Goal: Task Accomplishment & Management: Use online tool/utility

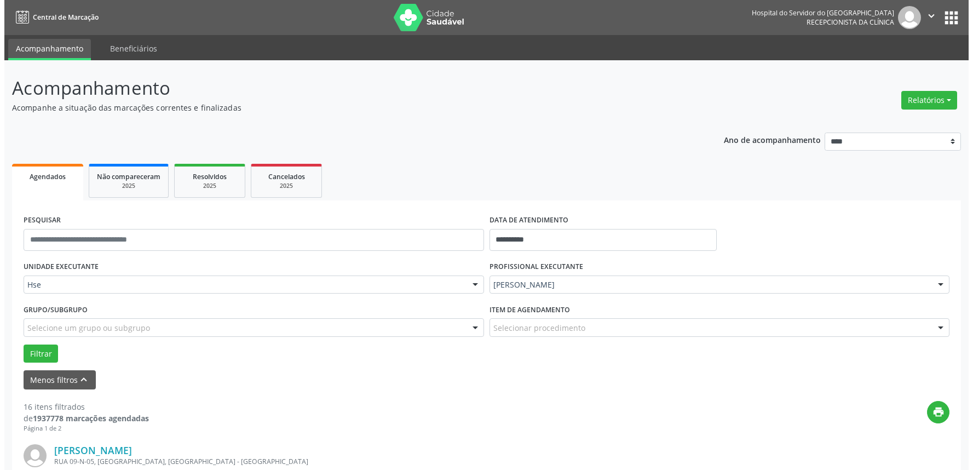
scroll to position [182, 0]
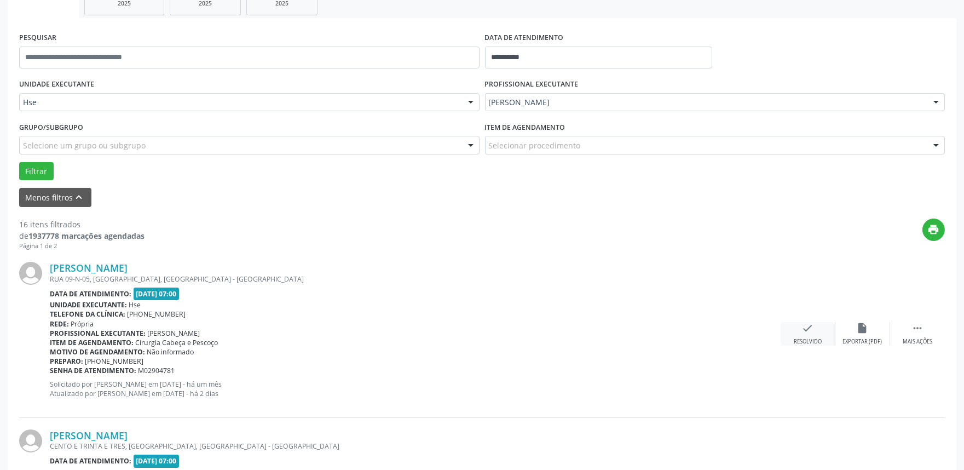
click at [815, 330] on div "check Resolvido" at bounding box center [808, 334] width 55 height 24
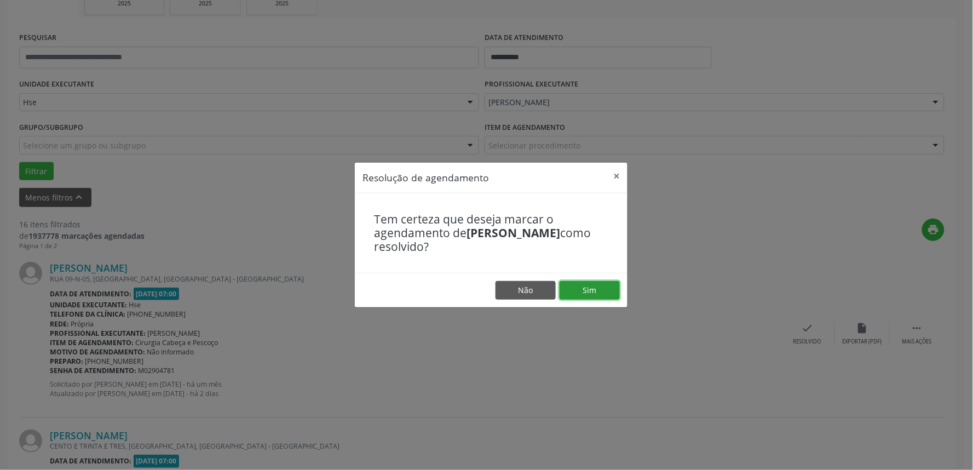
click at [610, 291] on button "Sim" at bounding box center [590, 290] width 60 height 19
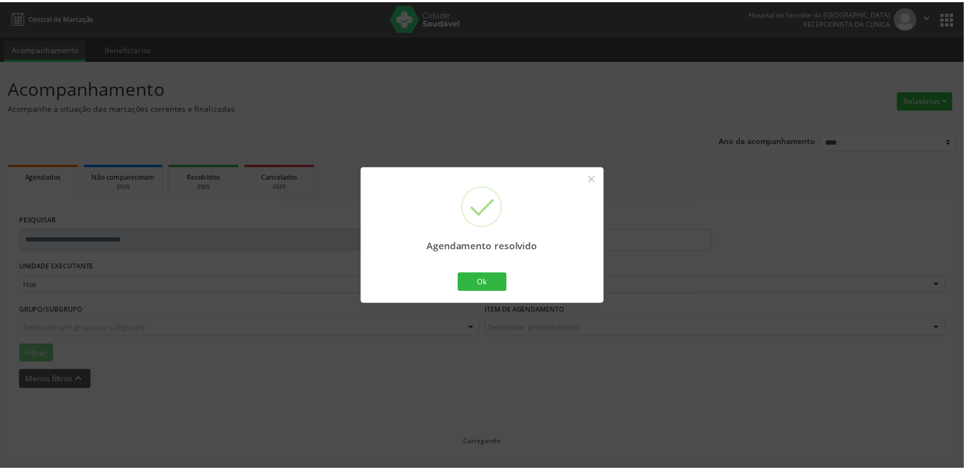
scroll to position [0, 0]
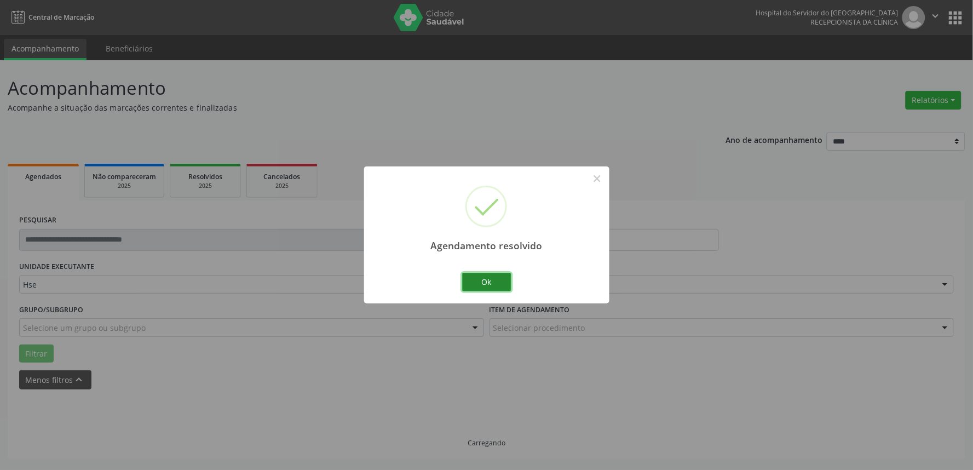
click at [497, 281] on button "Ok" at bounding box center [486, 282] width 49 height 19
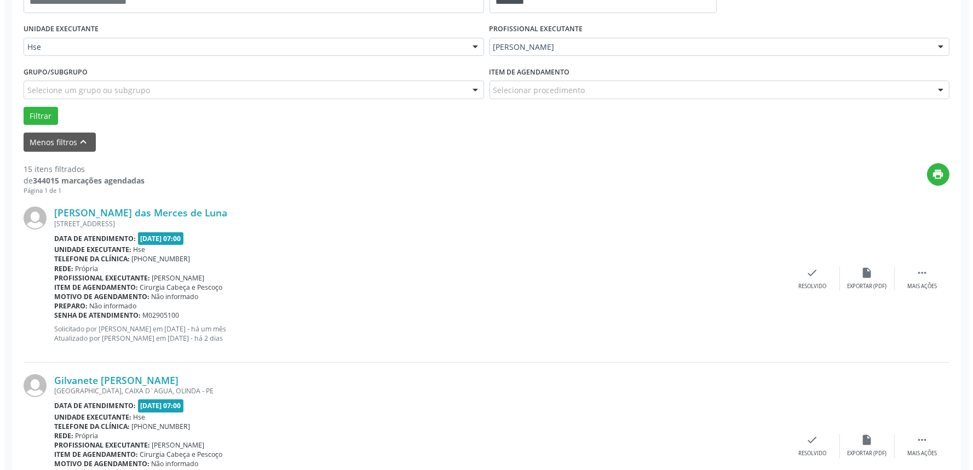
scroll to position [243, 0]
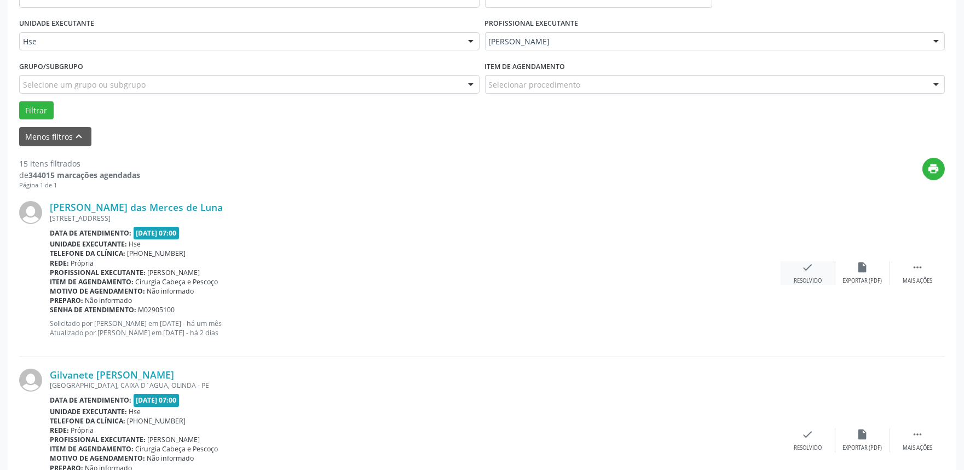
click at [808, 272] on icon "check" at bounding box center [808, 267] width 12 height 12
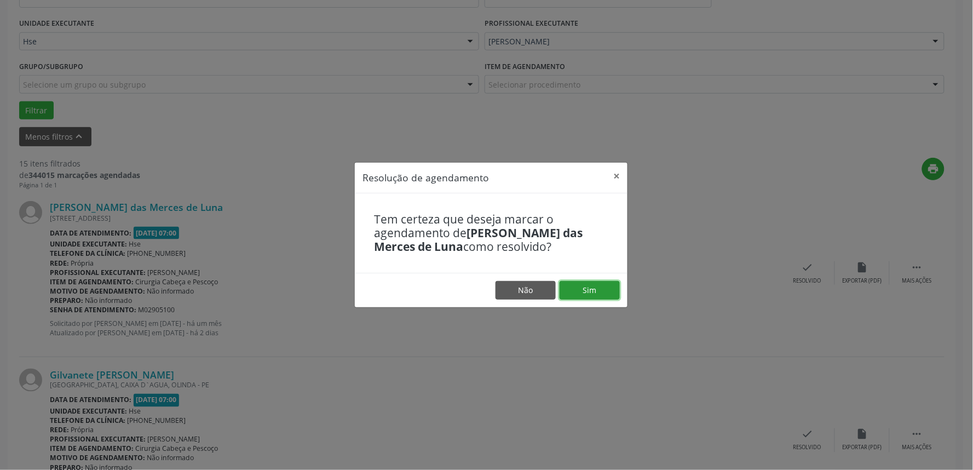
click at [606, 282] on button "Sim" at bounding box center [590, 290] width 60 height 19
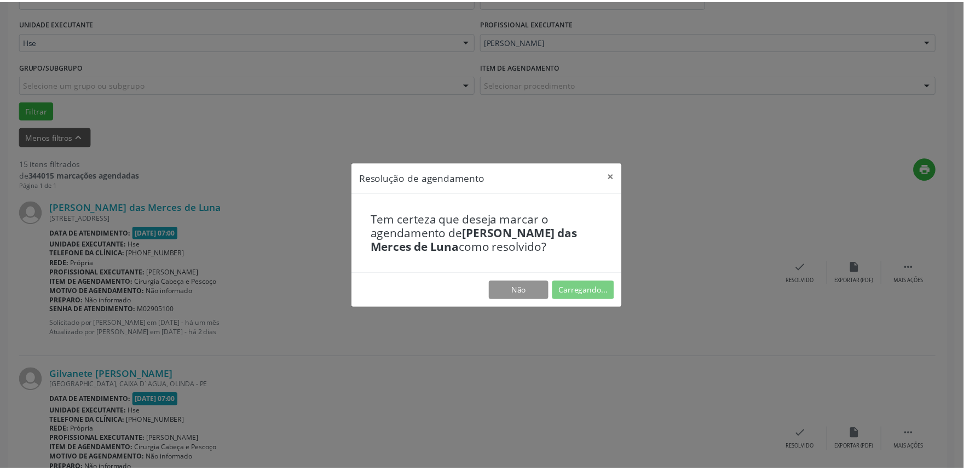
scroll to position [0, 0]
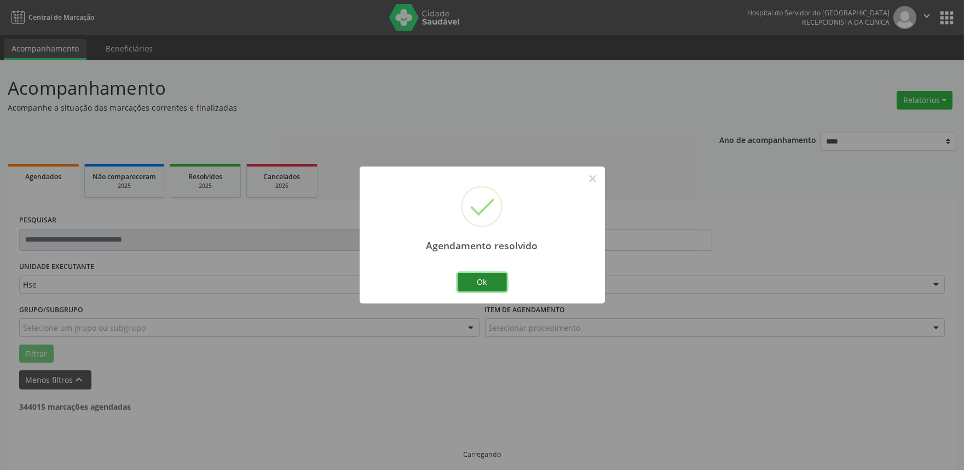
click at [482, 286] on button "Ok" at bounding box center [482, 282] width 49 height 19
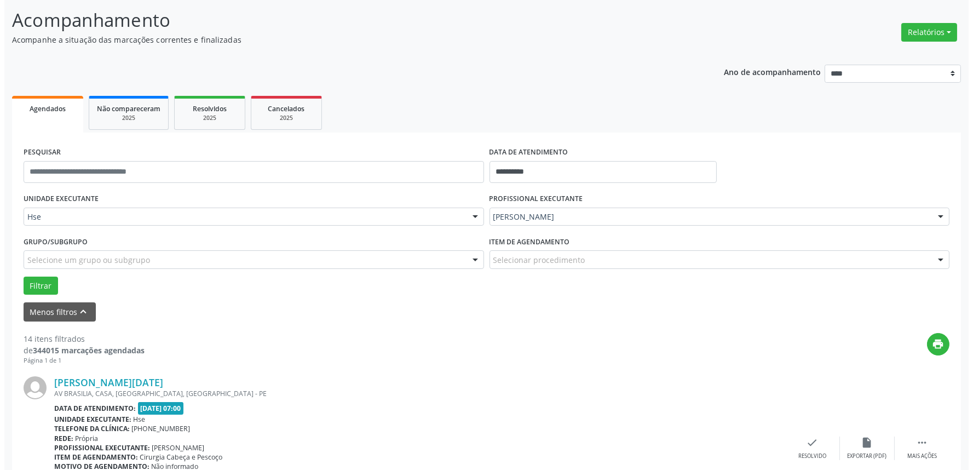
scroll to position [129, 0]
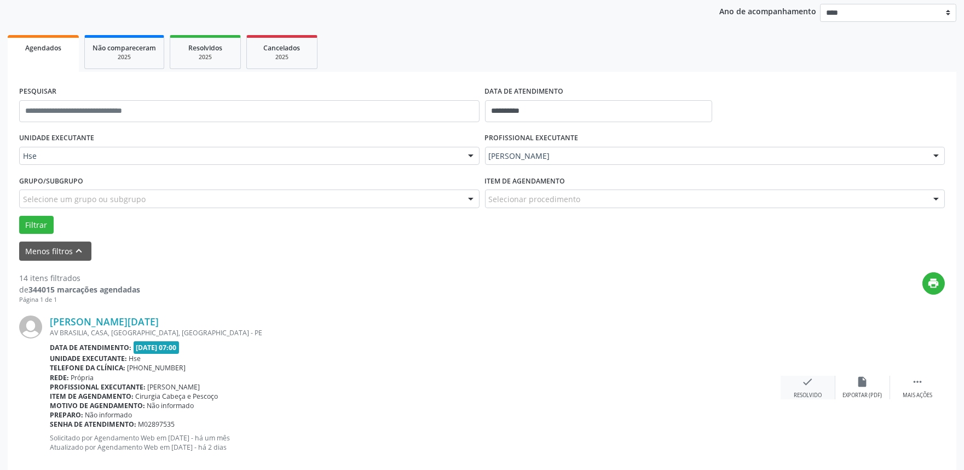
click at [819, 381] on div "check Resolvido" at bounding box center [808, 388] width 55 height 24
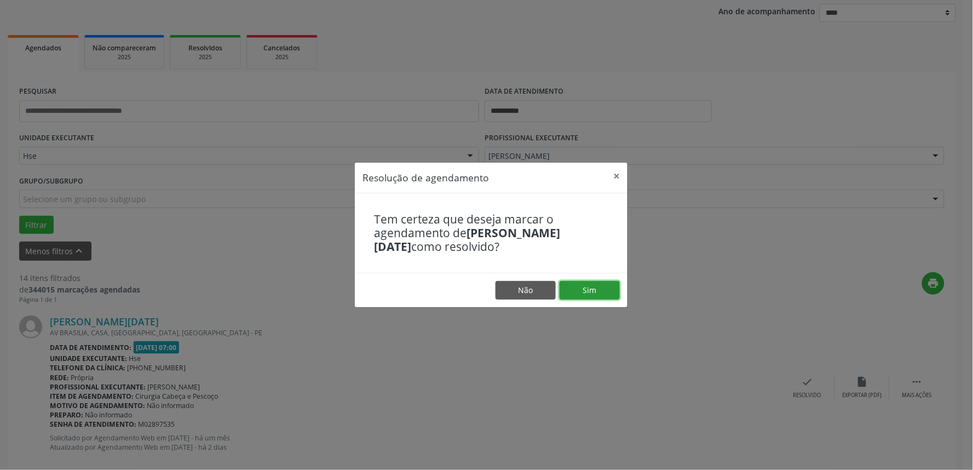
click at [576, 285] on button "Sim" at bounding box center [590, 290] width 60 height 19
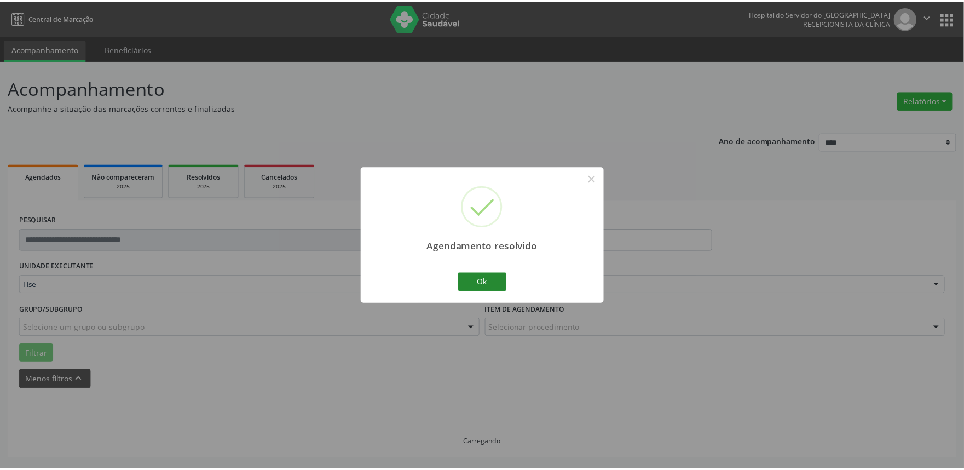
scroll to position [0, 0]
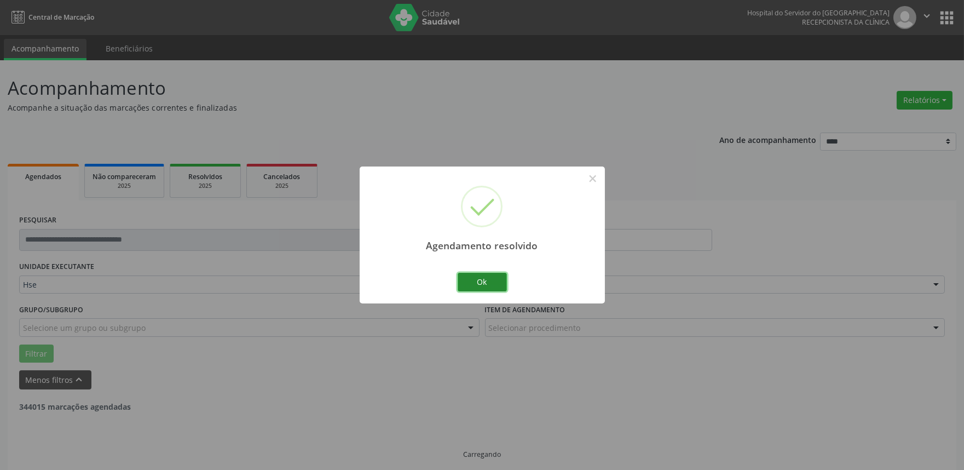
click at [490, 279] on button "Ok" at bounding box center [482, 282] width 49 height 19
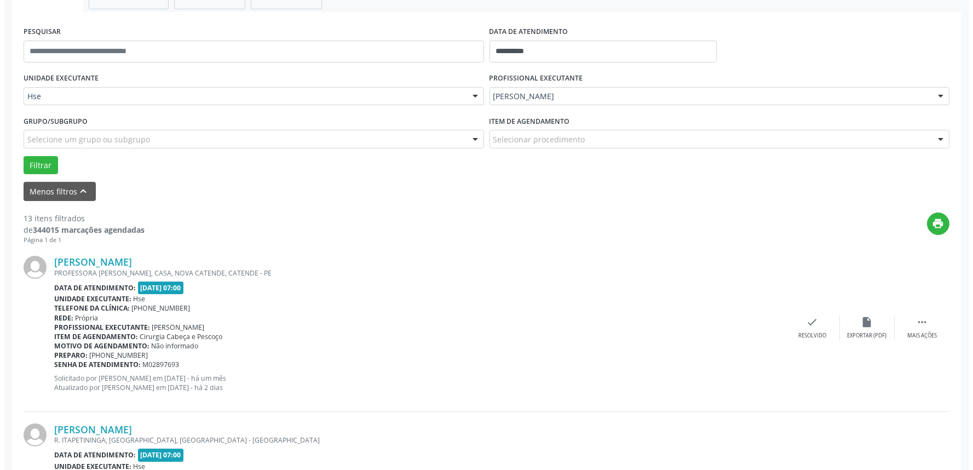
scroll to position [189, 0]
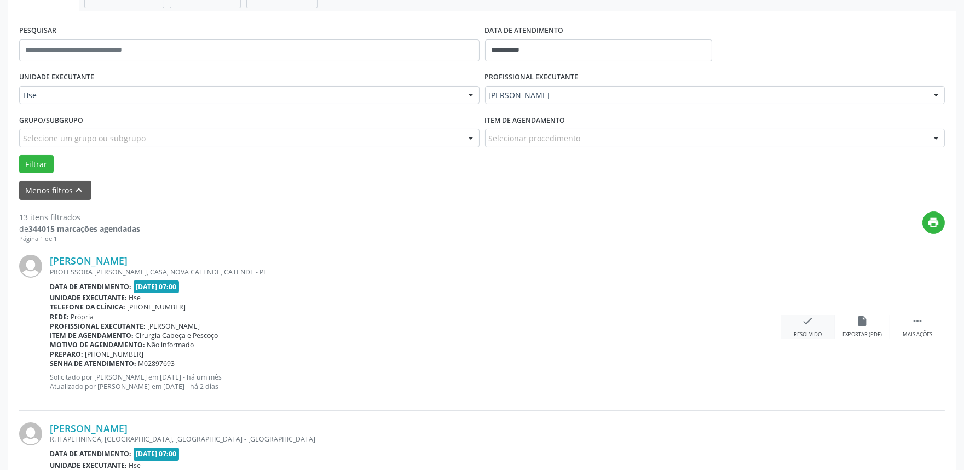
click at [793, 326] on div "check Resolvido" at bounding box center [808, 327] width 55 height 24
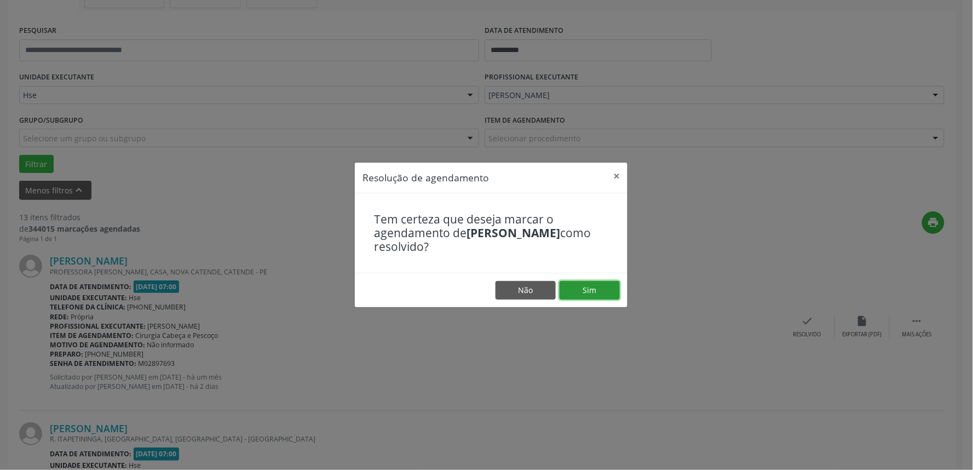
click at [575, 288] on button "Sim" at bounding box center [590, 290] width 60 height 19
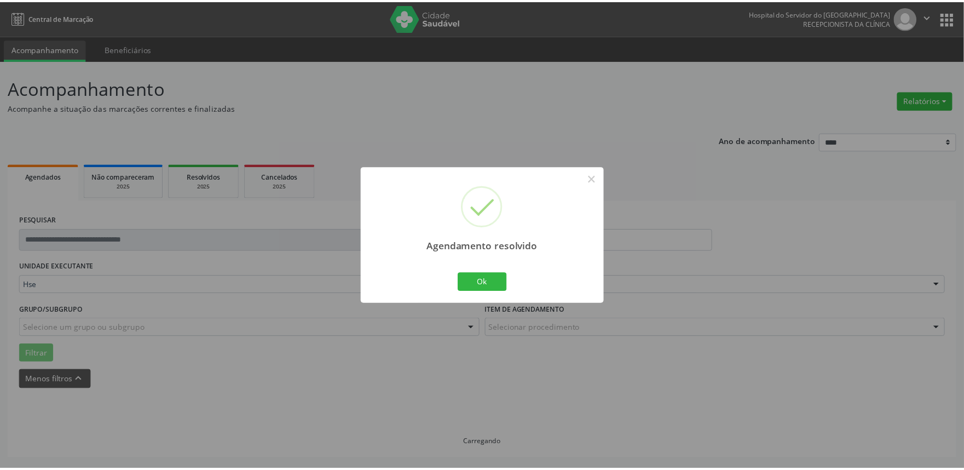
scroll to position [0, 0]
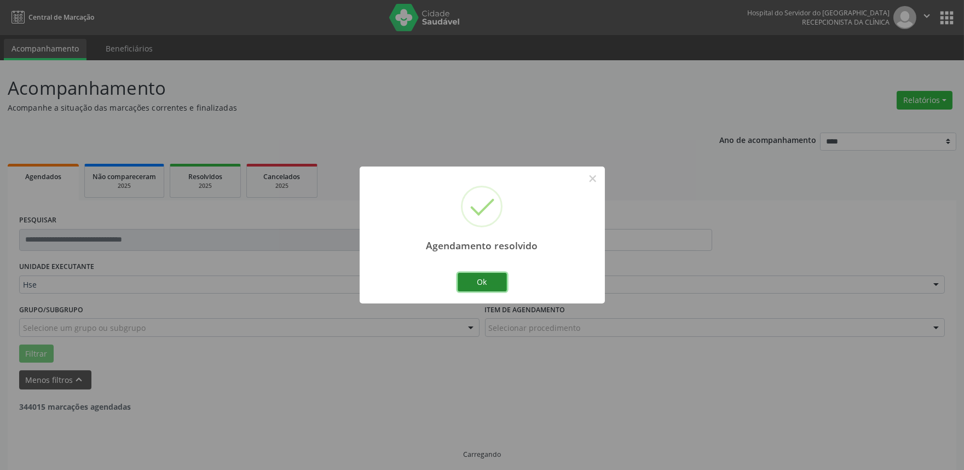
click at [490, 281] on button "Ok" at bounding box center [482, 282] width 49 height 19
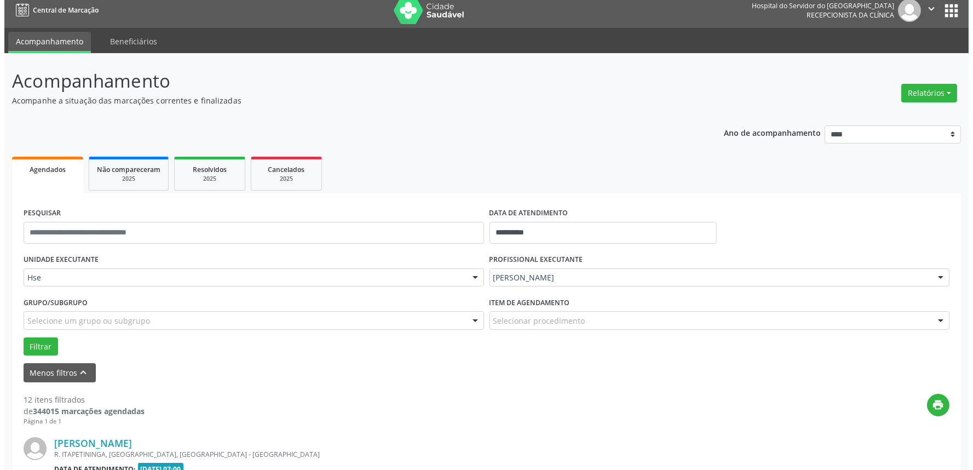
scroll to position [250, 0]
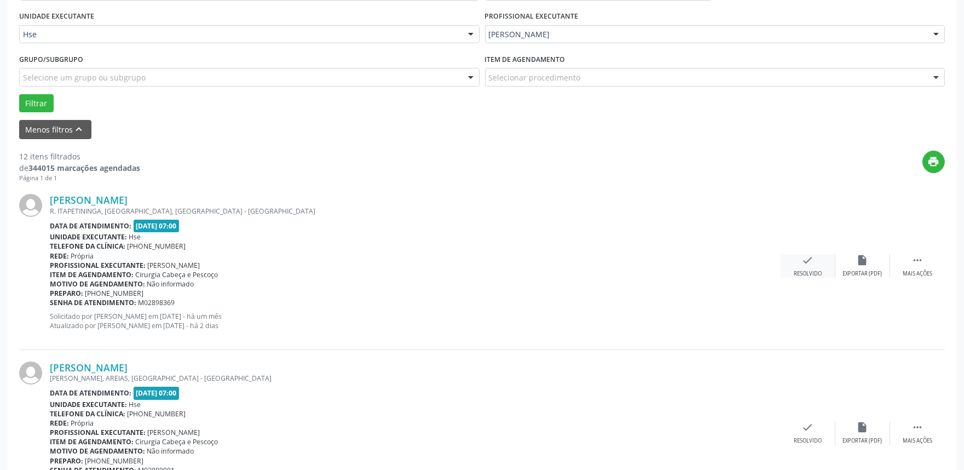
click at [809, 254] on icon "check" at bounding box center [808, 260] width 12 height 12
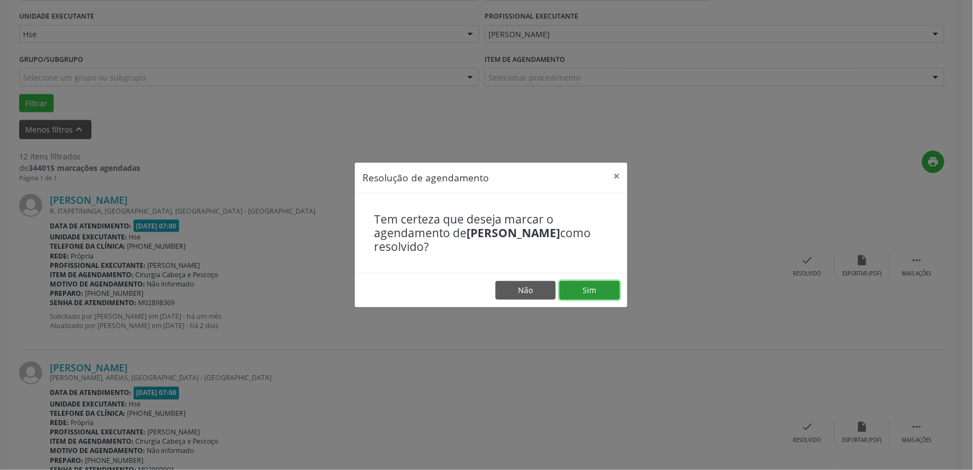
click at [594, 296] on button "Sim" at bounding box center [590, 290] width 60 height 19
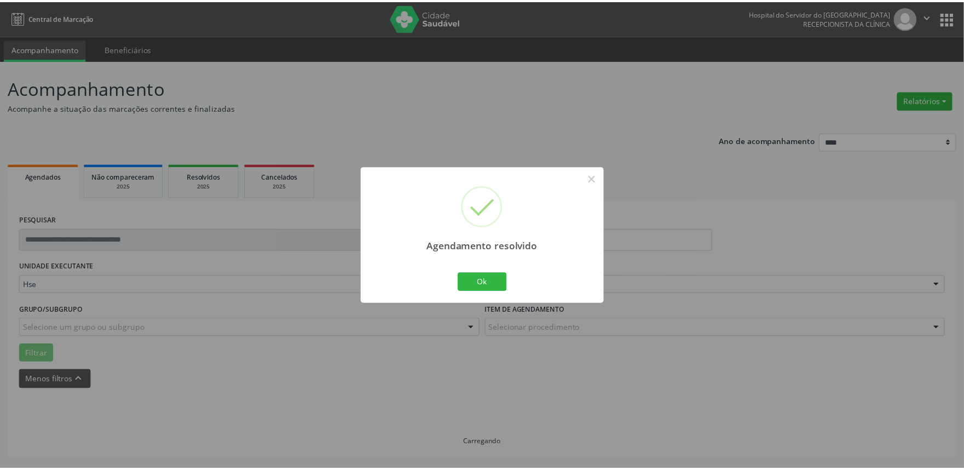
scroll to position [0, 0]
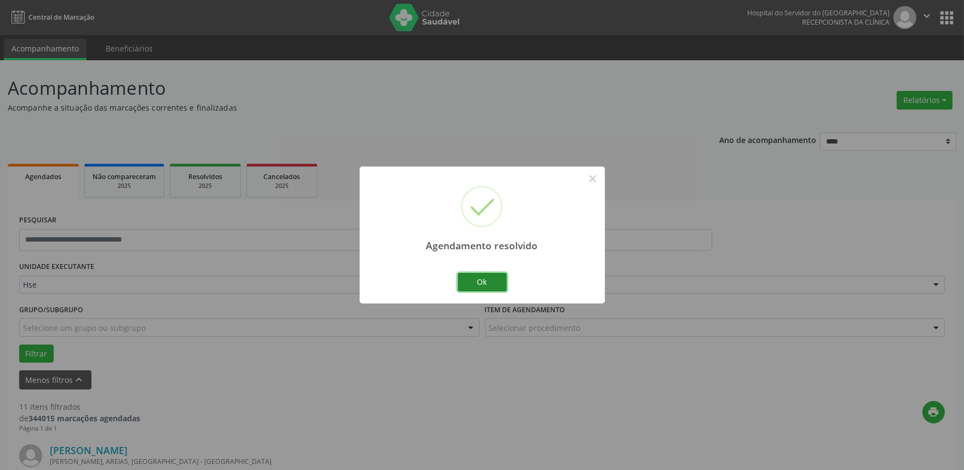
click at [493, 285] on button "Ok" at bounding box center [482, 282] width 49 height 19
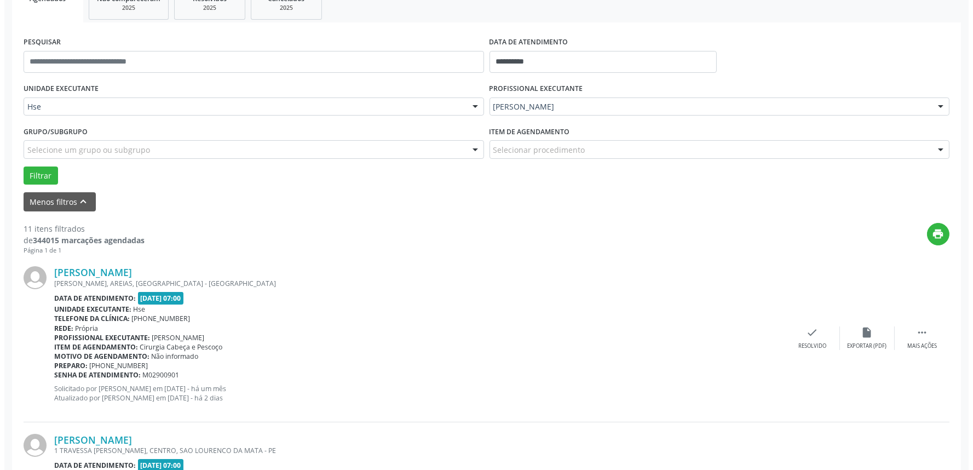
scroll to position [182, 0]
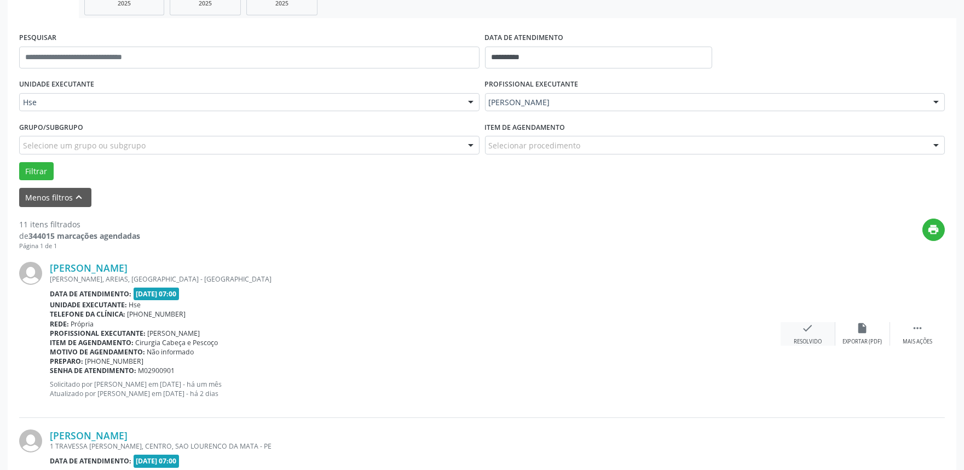
click at [804, 343] on div "Resolvido" at bounding box center [808, 342] width 28 height 8
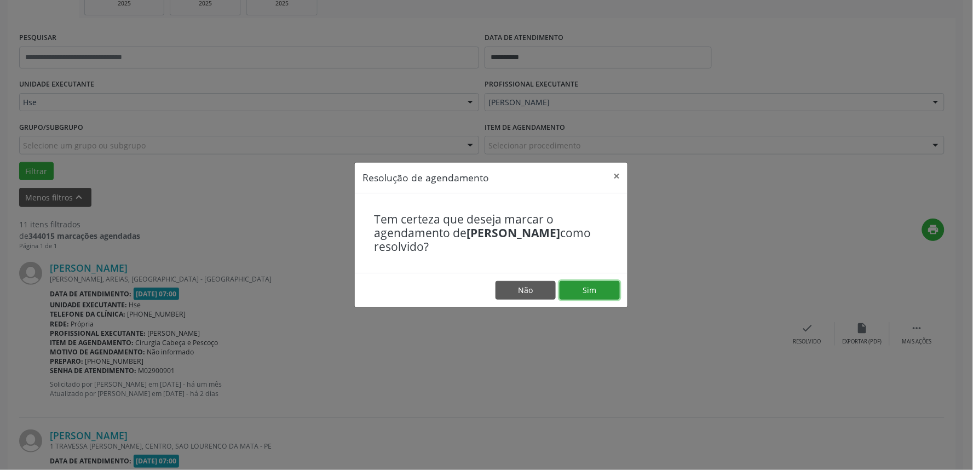
click at [575, 284] on button "Sim" at bounding box center [590, 290] width 60 height 19
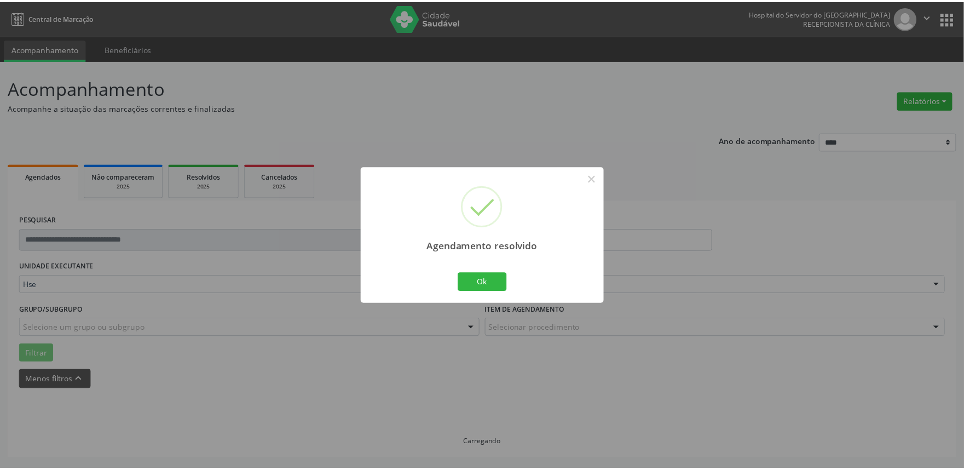
scroll to position [0, 0]
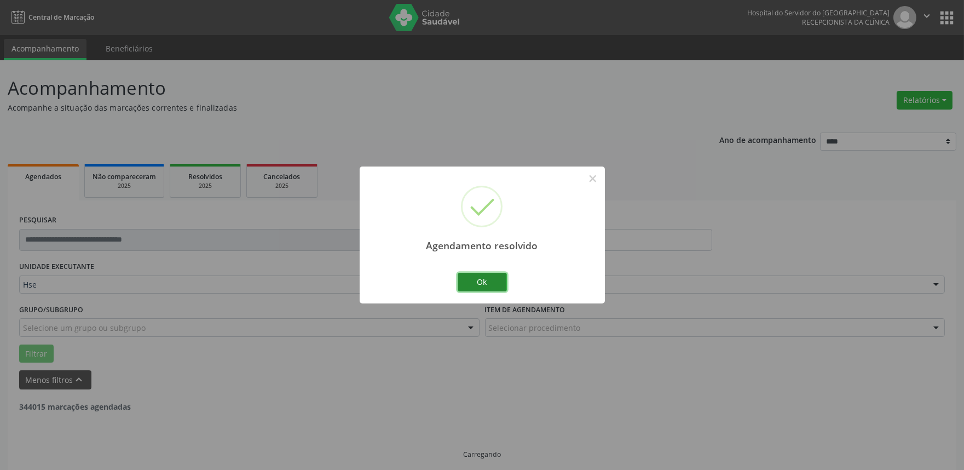
click at [480, 284] on button "Ok" at bounding box center [482, 282] width 49 height 19
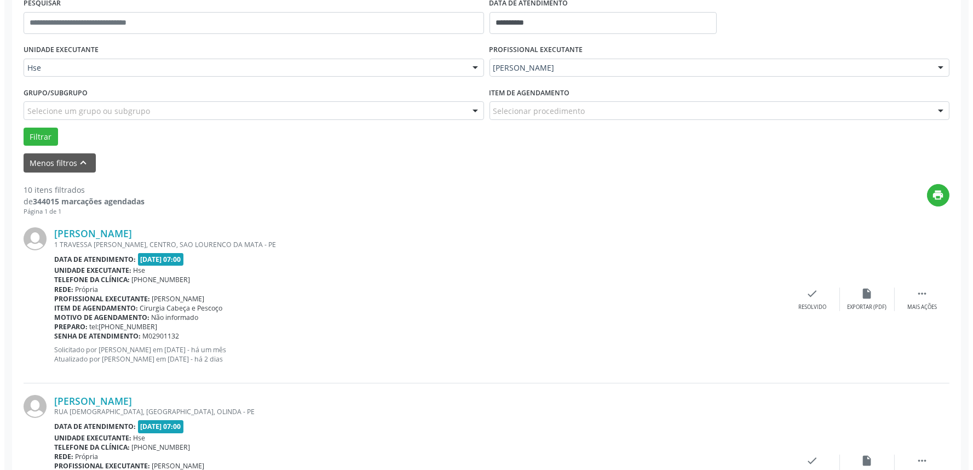
scroll to position [243, 0]
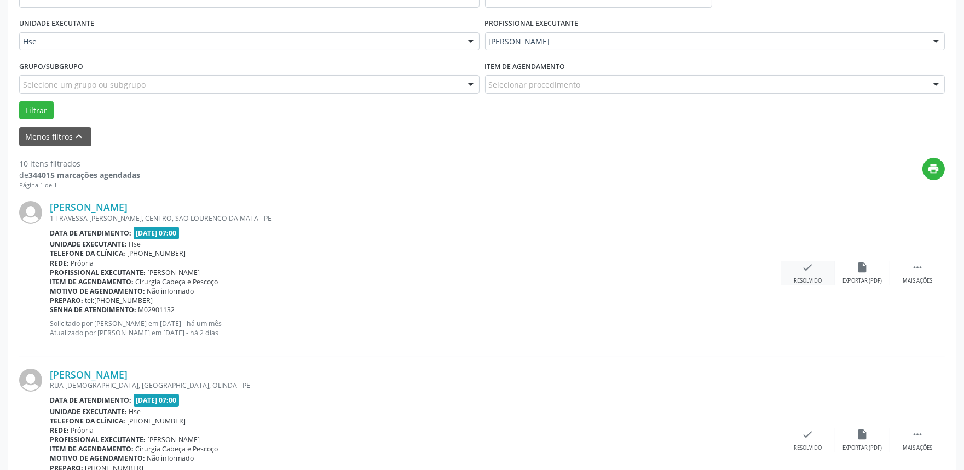
click at [801, 283] on div "Resolvido" at bounding box center [808, 281] width 28 height 8
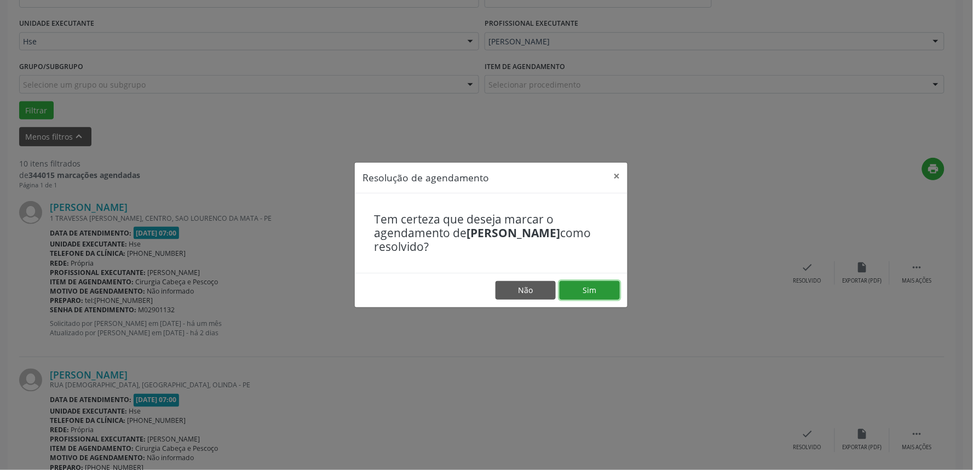
click at [608, 289] on button "Sim" at bounding box center [590, 290] width 60 height 19
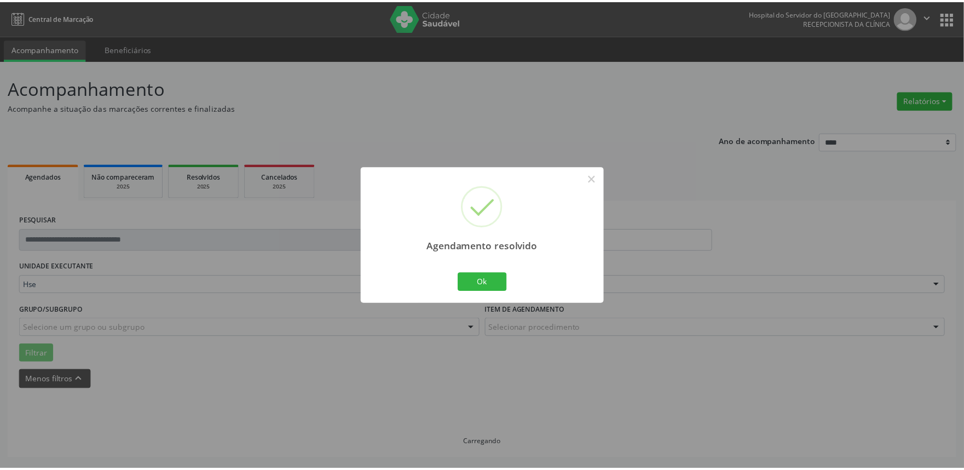
scroll to position [0, 0]
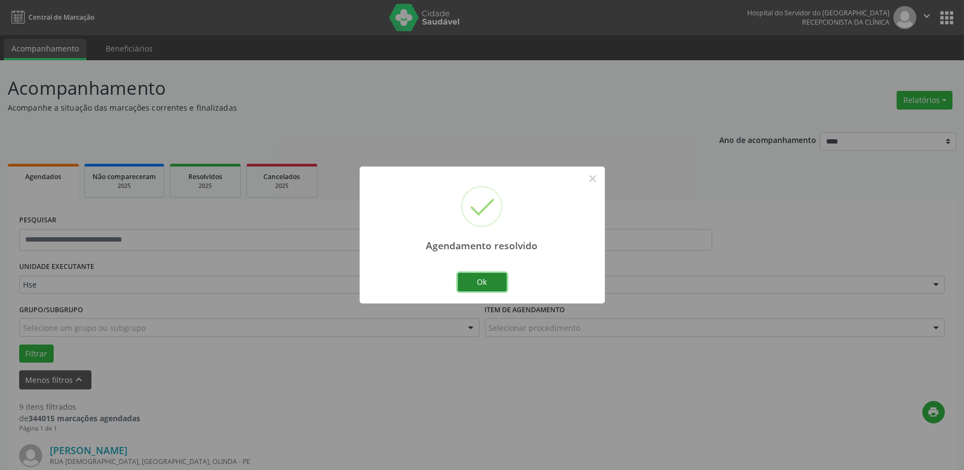
click at [494, 284] on button "Ok" at bounding box center [482, 282] width 49 height 19
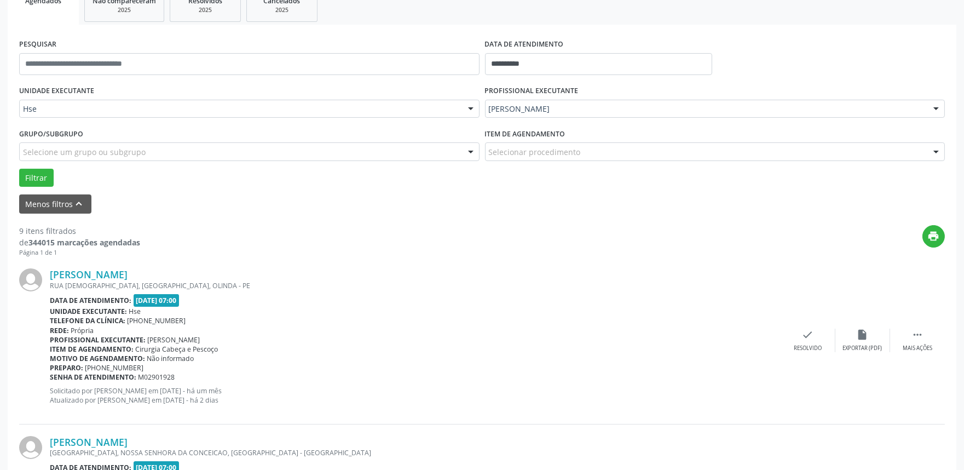
scroll to position [182, 0]
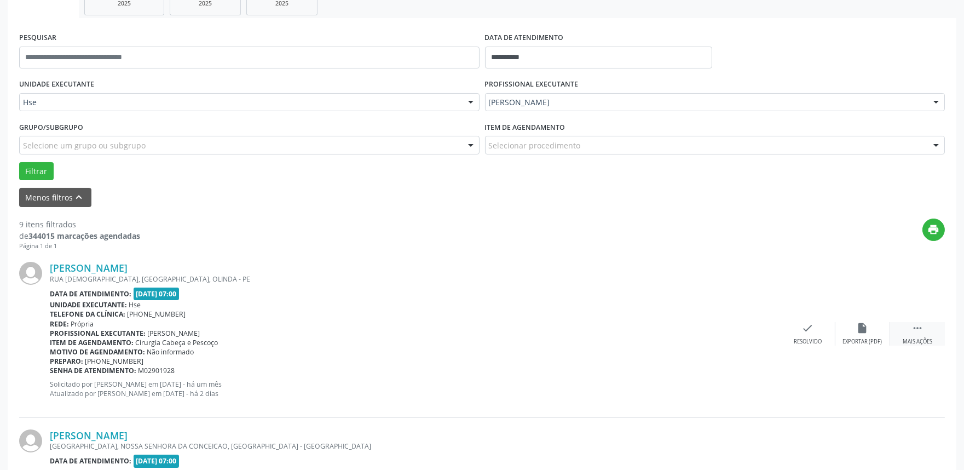
click at [917, 336] on div " Mais ações" at bounding box center [917, 334] width 55 height 24
click at [885, 338] on div "Não compareceu" at bounding box center [862, 342] width 47 height 8
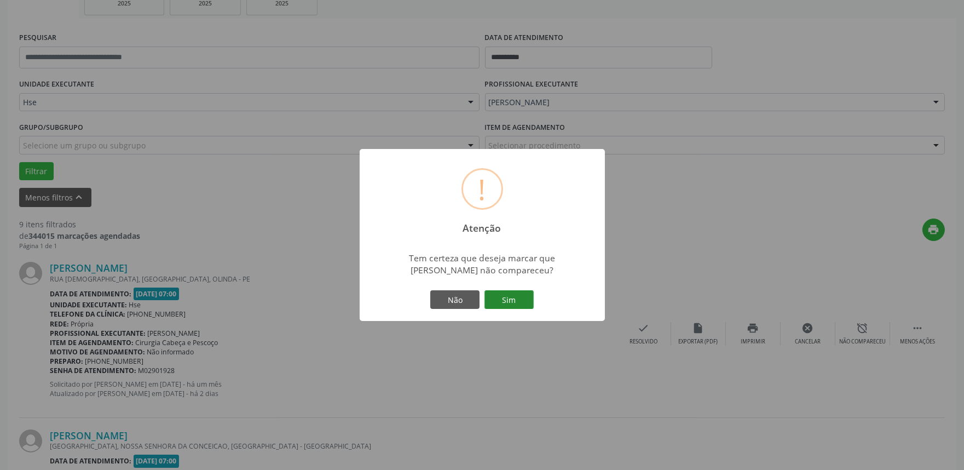
click at [510, 296] on button "Sim" at bounding box center [509, 299] width 49 height 19
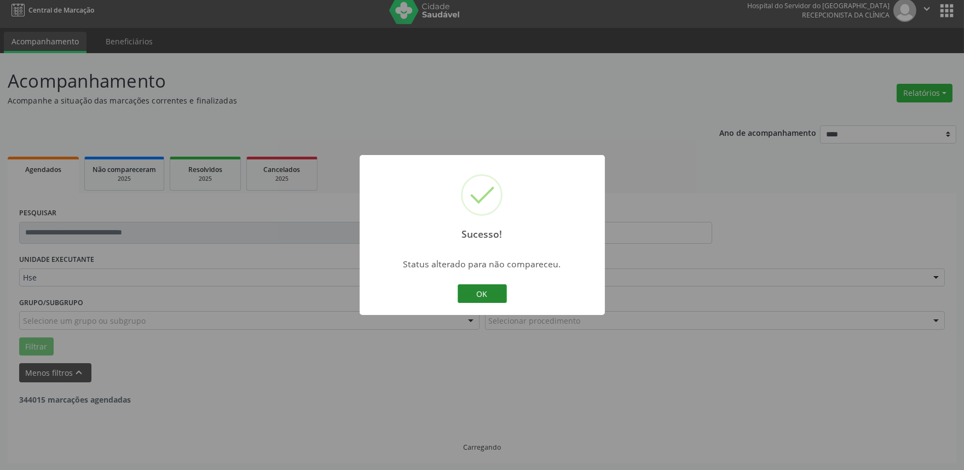
click at [480, 296] on button "OK" at bounding box center [482, 293] width 49 height 19
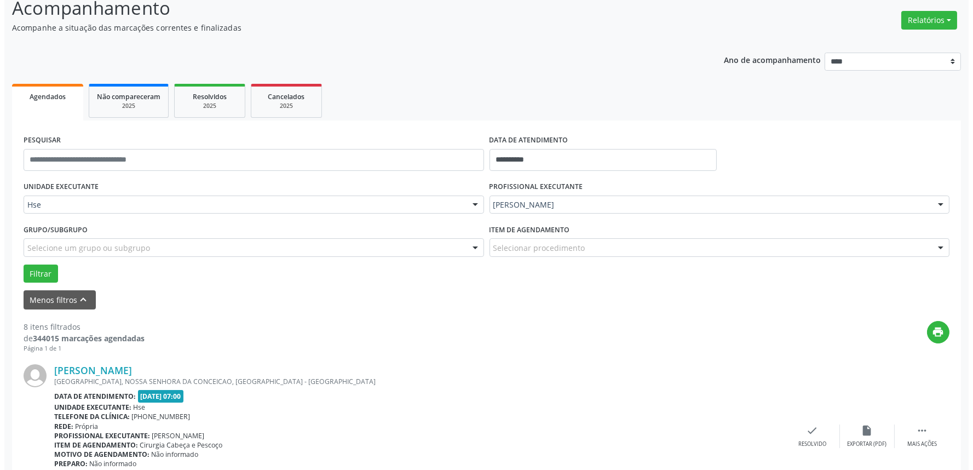
scroll to position [250, 0]
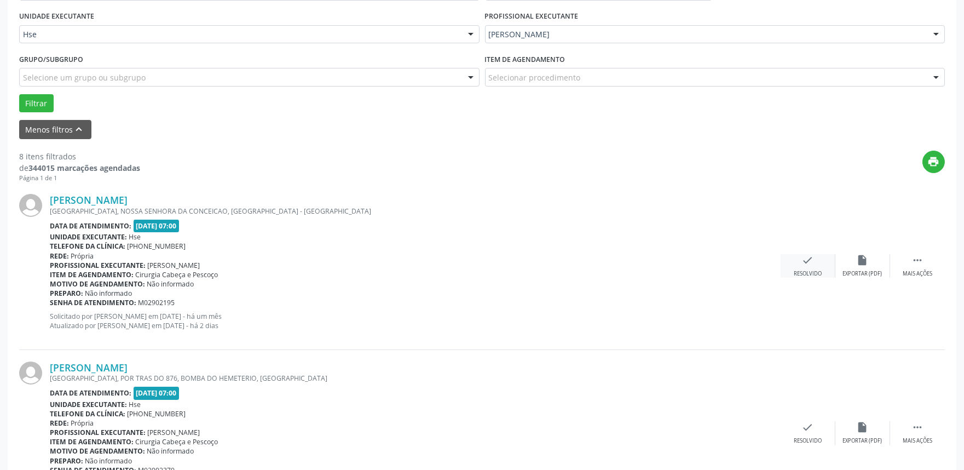
click at [804, 266] on div "check Resolvido" at bounding box center [808, 266] width 55 height 24
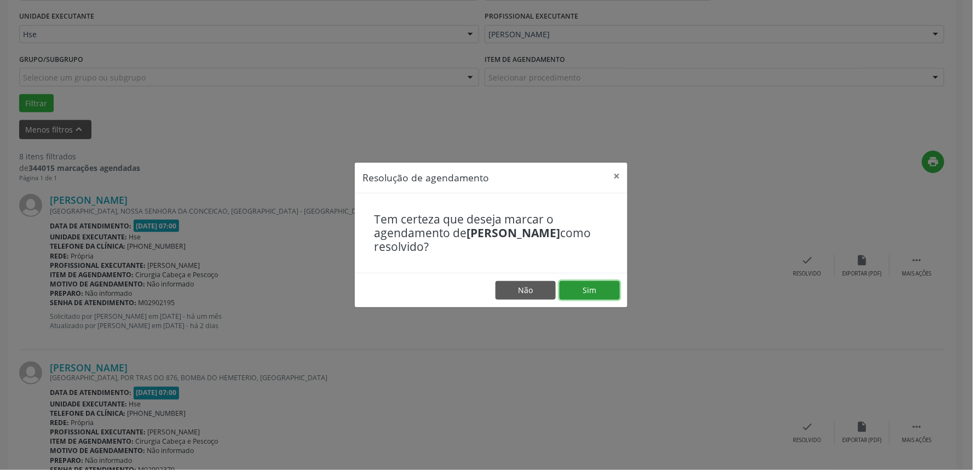
click at [597, 298] on button "Sim" at bounding box center [590, 290] width 60 height 19
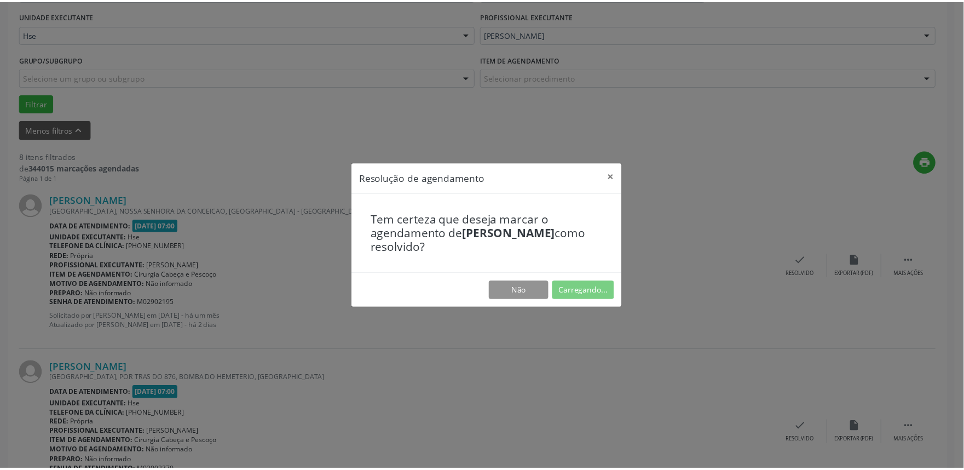
scroll to position [0, 0]
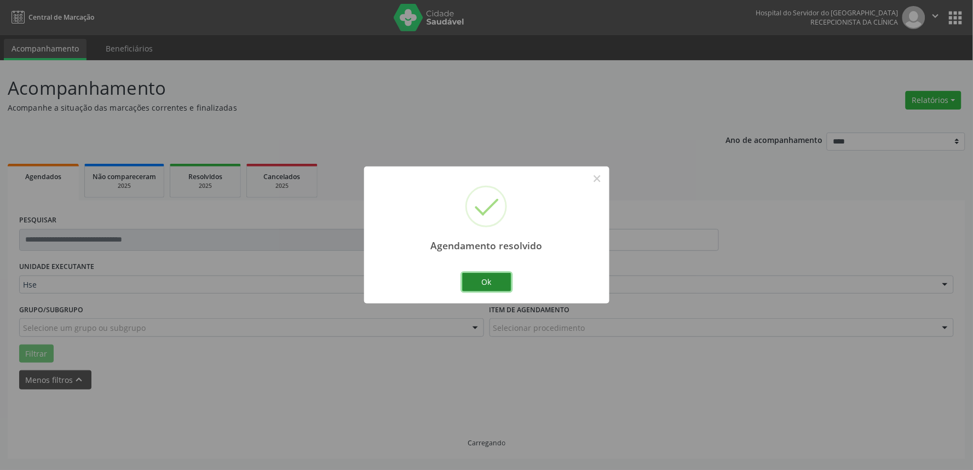
click at [480, 283] on button "Ok" at bounding box center [486, 282] width 49 height 19
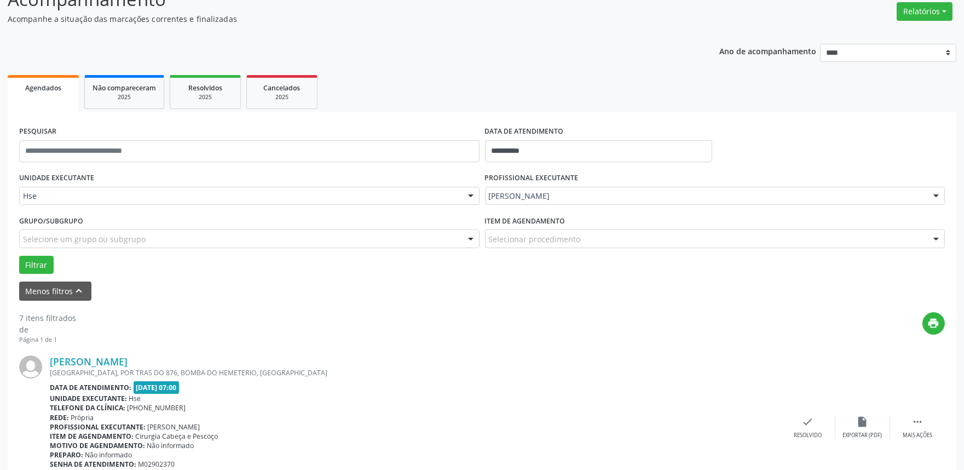
scroll to position [182, 0]
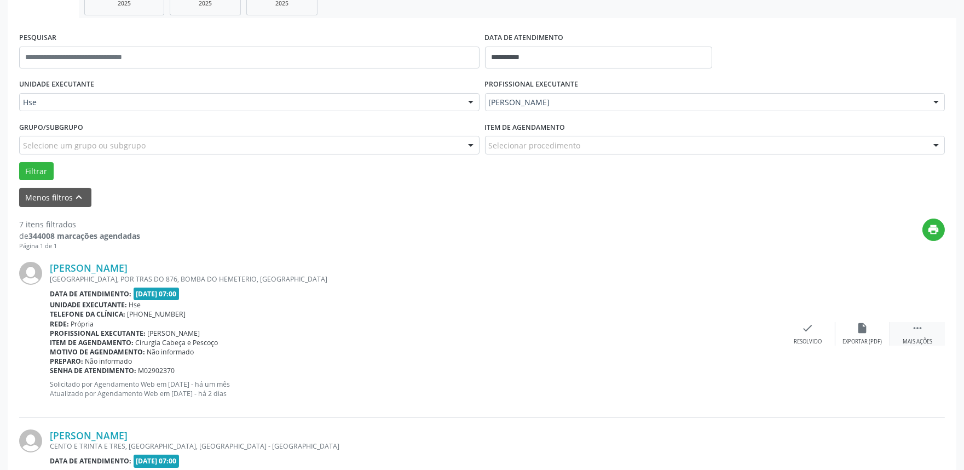
click at [900, 342] on div " Mais ações" at bounding box center [917, 334] width 55 height 24
click at [851, 327] on div "alarm_off Não compareceu" at bounding box center [863, 334] width 55 height 24
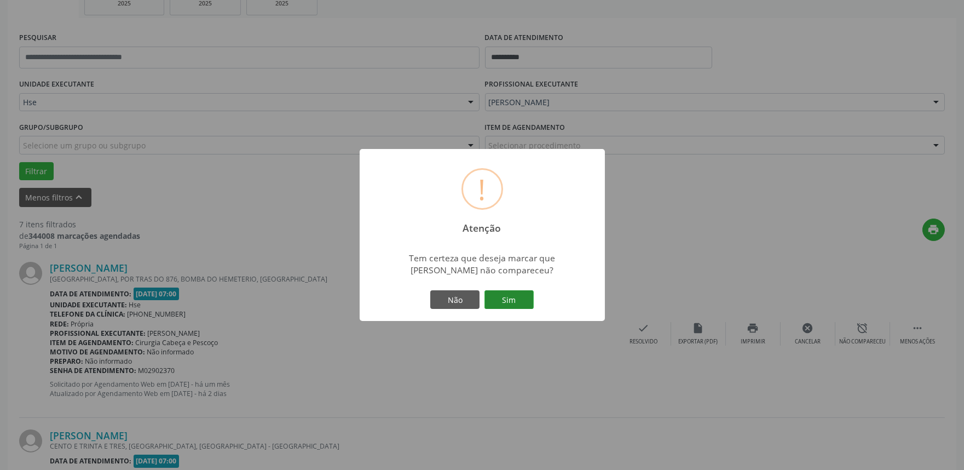
click at [492, 292] on button "Sim" at bounding box center [509, 299] width 49 height 19
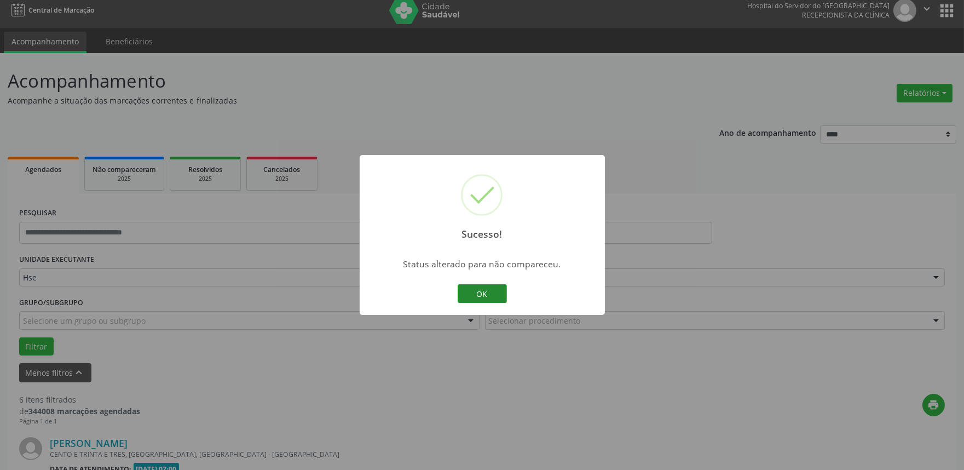
click at [486, 299] on button "OK" at bounding box center [482, 293] width 49 height 19
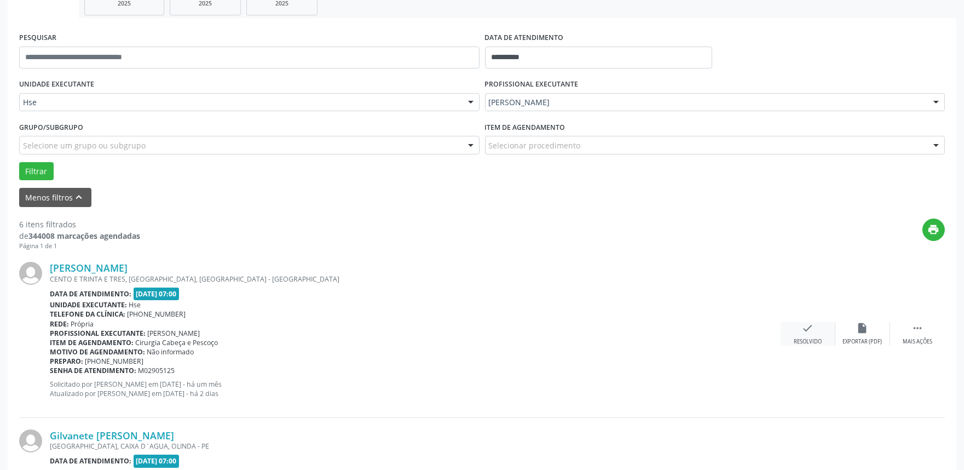
click at [808, 329] on icon "check" at bounding box center [808, 328] width 12 height 12
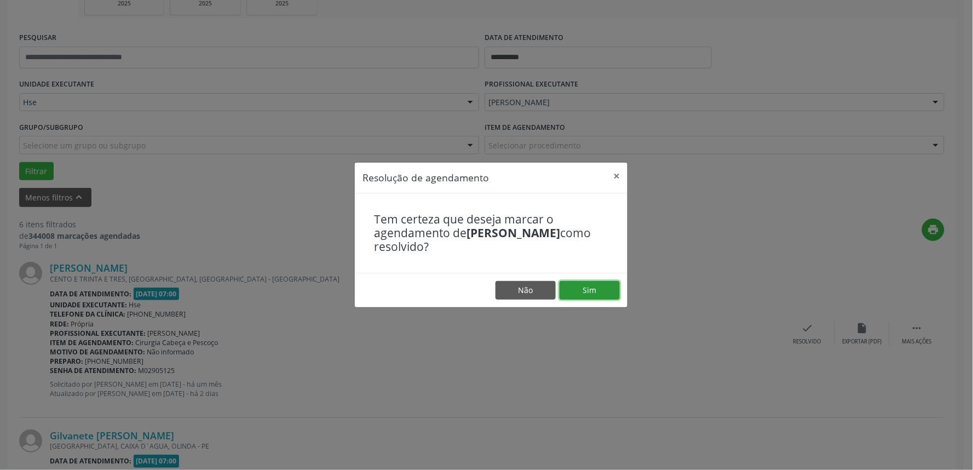
click at [582, 291] on button "Sim" at bounding box center [590, 290] width 60 height 19
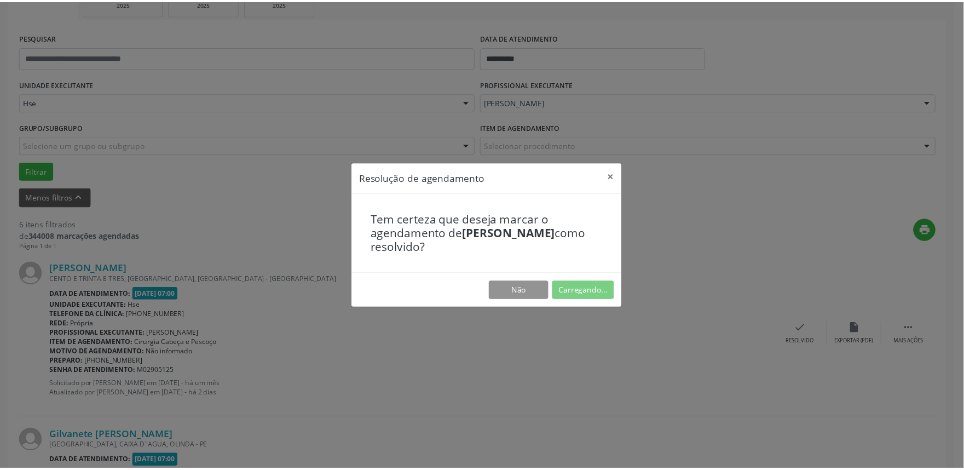
scroll to position [0, 0]
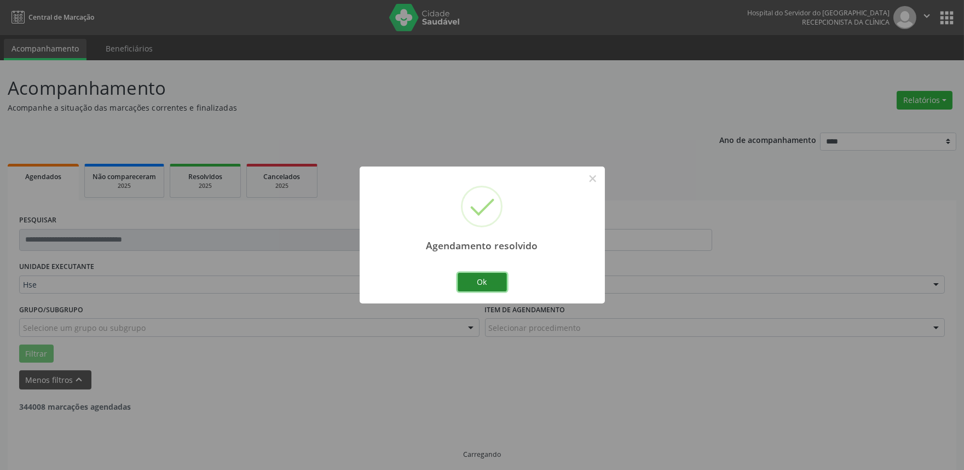
click at [491, 289] on button "Ok" at bounding box center [482, 282] width 49 height 19
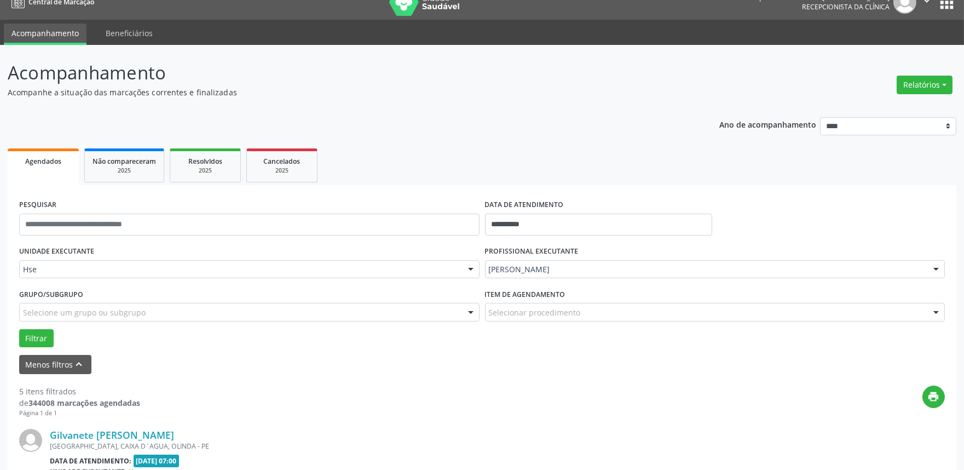
scroll to position [68, 0]
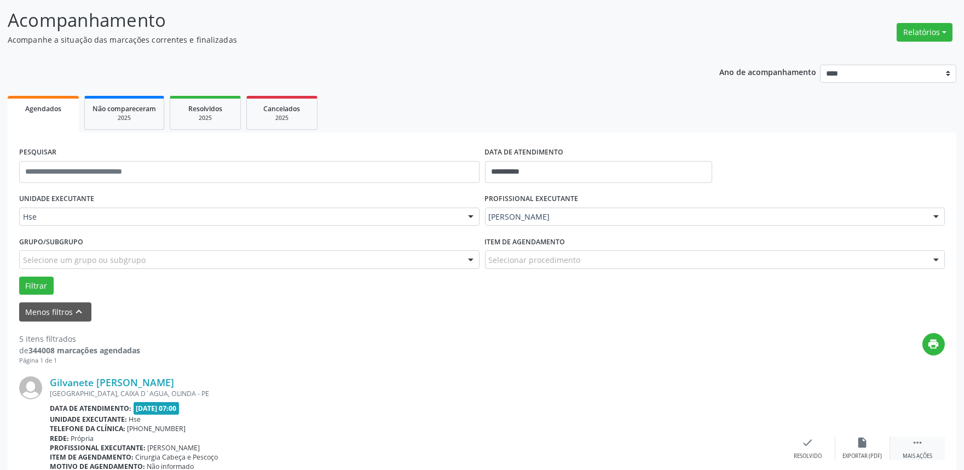
click at [913, 450] on div " Mais ações" at bounding box center [917, 448] width 55 height 24
click at [879, 441] on div "alarm_off Não compareceu" at bounding box center [863, 448] width 55 height 24
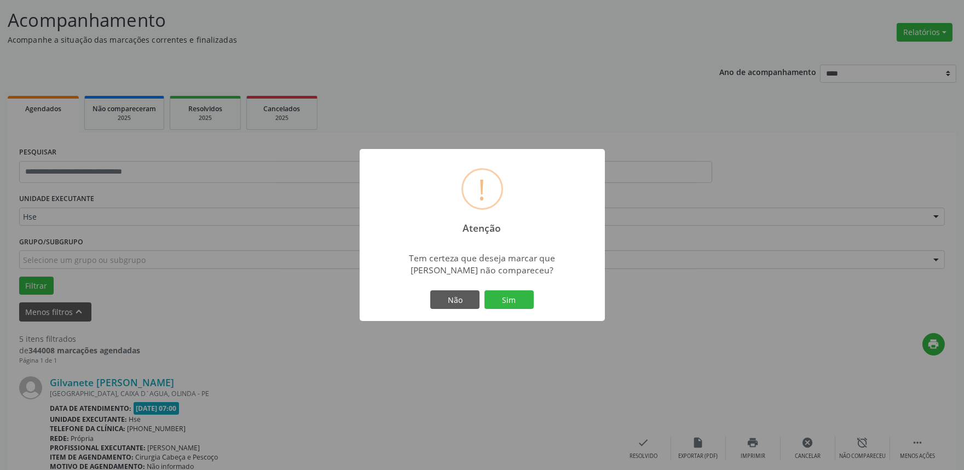
click at [517, 289] on div "Não Sim" at bounding box center [482, 299] width 108 height 23
click at [517, 296] on button "Sim" at bounding box center [509, 299] width 49 height 19
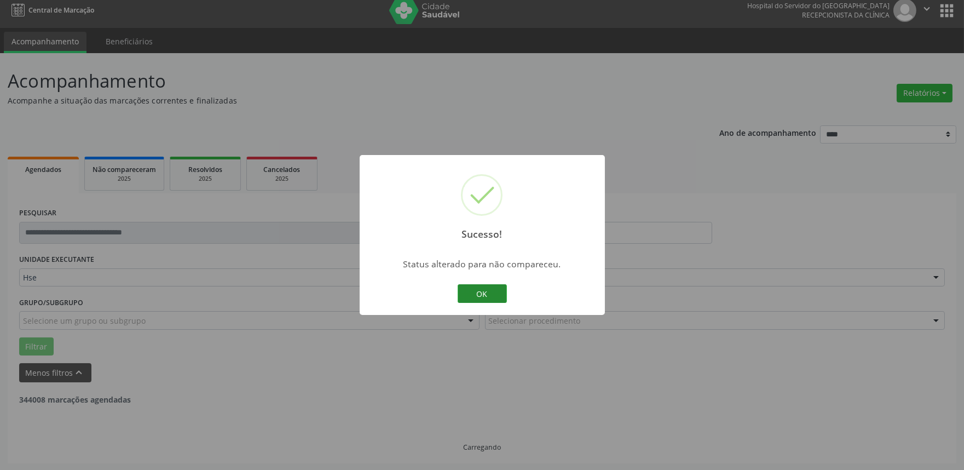
click at [483, 299] on button "OK" at bounding box center [482, 293] width 49 height 19
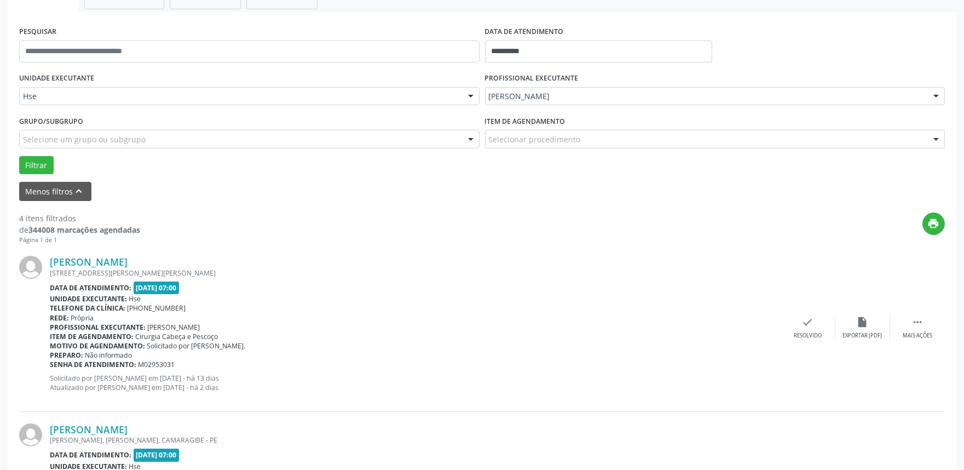
scroll to position [189, 0]
drag, startPoint x: 929, startPoint y: 319, endPoint x: 910, endPoint y: 325, distance: 19.6
click at [925, 321] on div " Mais ações" at bounding box center [917, 327] width 55 height 24
click at [871, 333] on div "Não compareceu" at bounding box center [862, 335] width 47 height 8
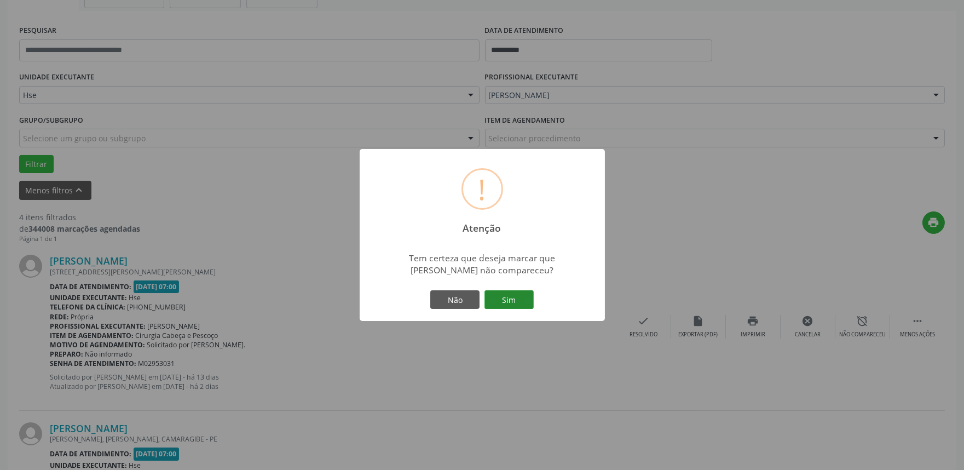
click at [521, 299] on button "Sim" at bounding box center [509, 299] width 49 height 19
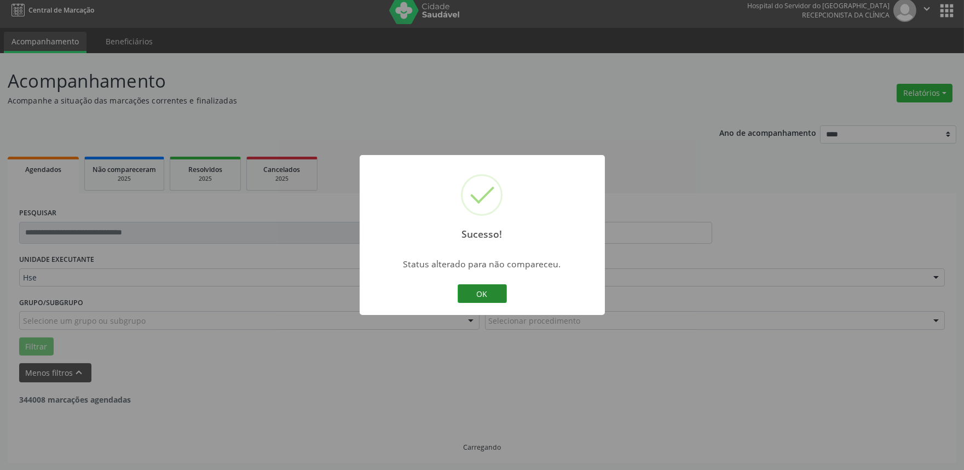
click at [476, 292] on button "OK" at bounding box center [482, 293] width 49 height 19
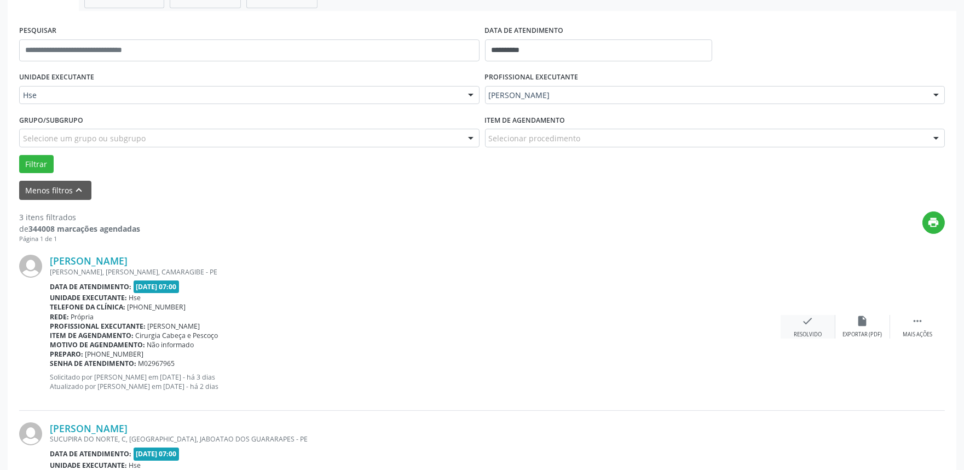
click at [799, 327] on div "check Resolvido" at bounding box center [808, 327] width 55 height 24
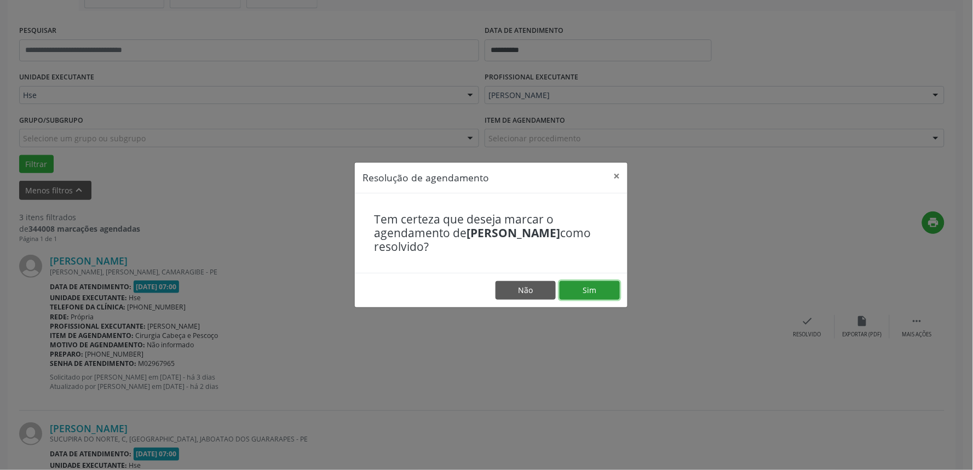
click at [600, 292] on button "Sim" at bounding box center [590, 290] width 60 height 19
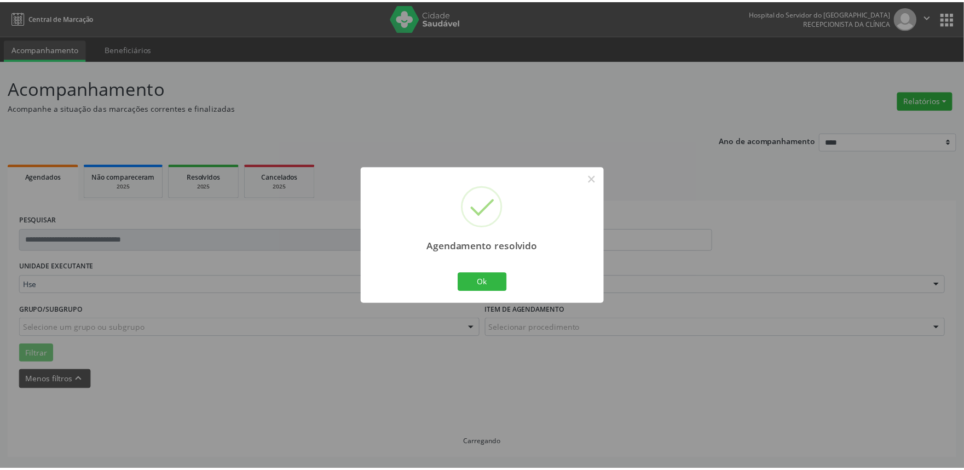
scroll to position [0, 0]
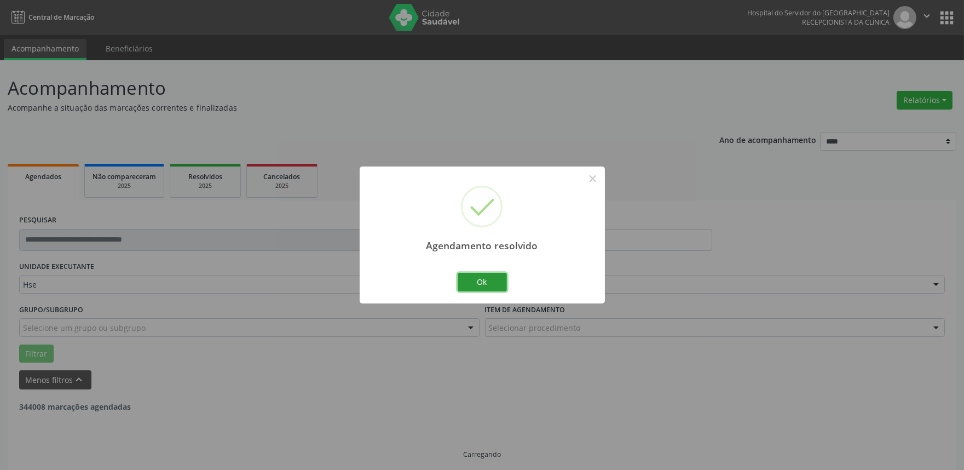
click at [473, 285] on button "Ok" at bounding box center [482, 282] width 49 height 19
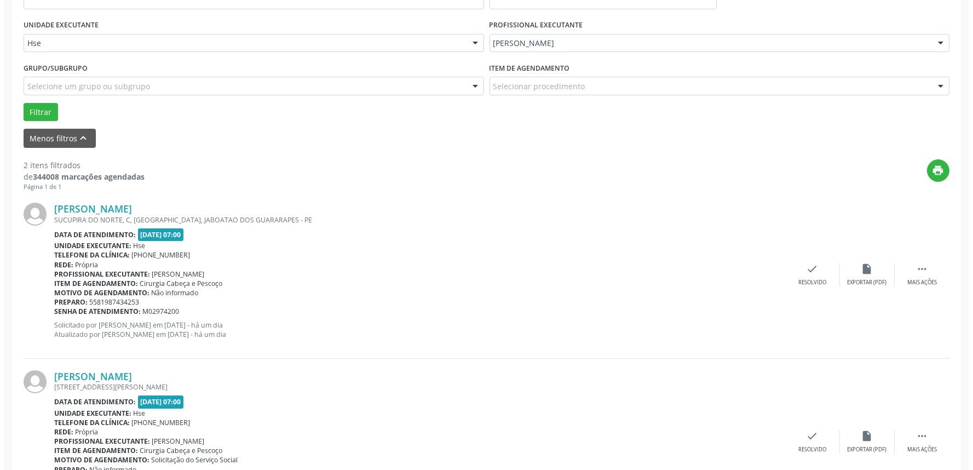
scroll to position [243, 0]
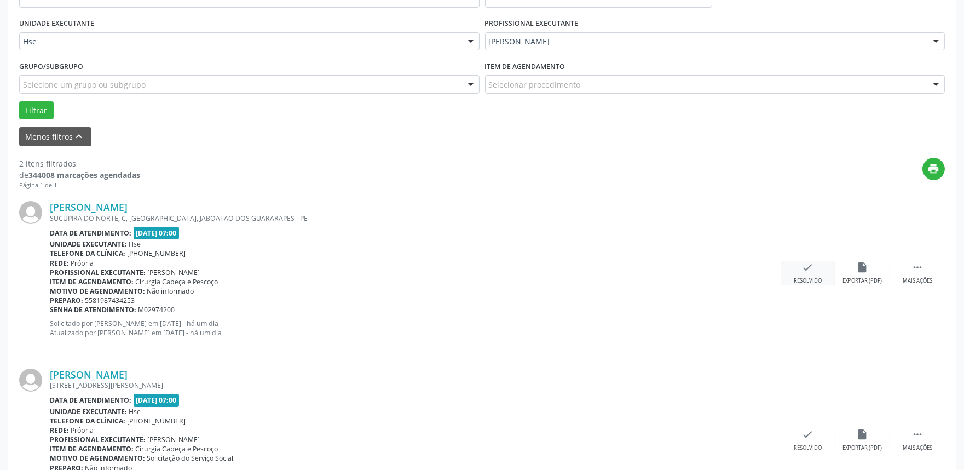
click at [820, 279] on div "Resolvido" at bounding box center [808, 281] width 28 height 8
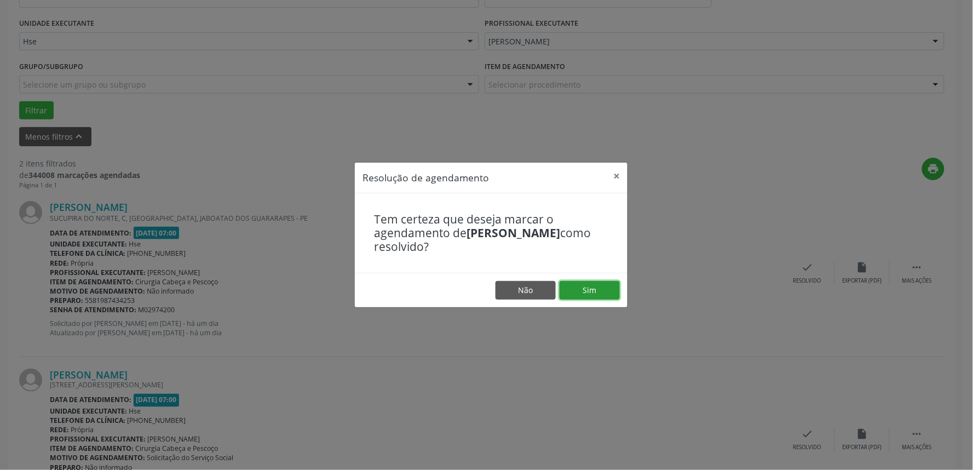
click at [588, 292] on button "Sim" at bounding box center [590, 290] width 60 height 19
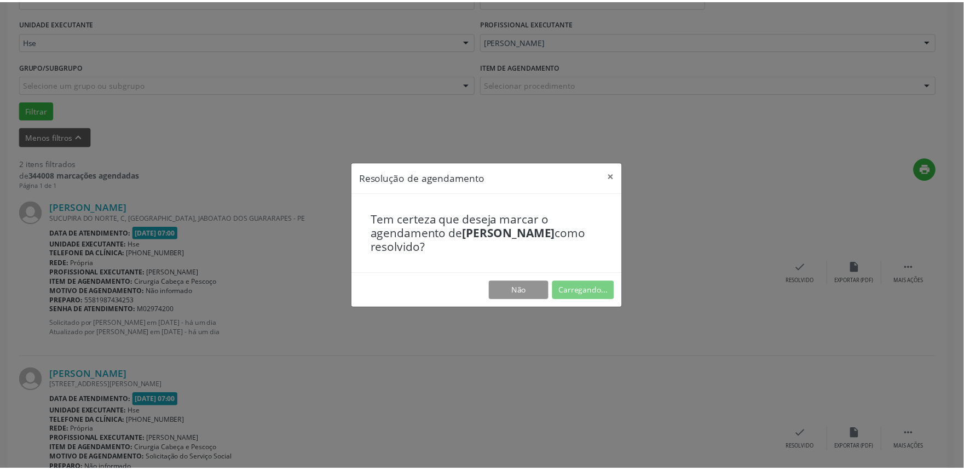
scroll to position [0, 0]
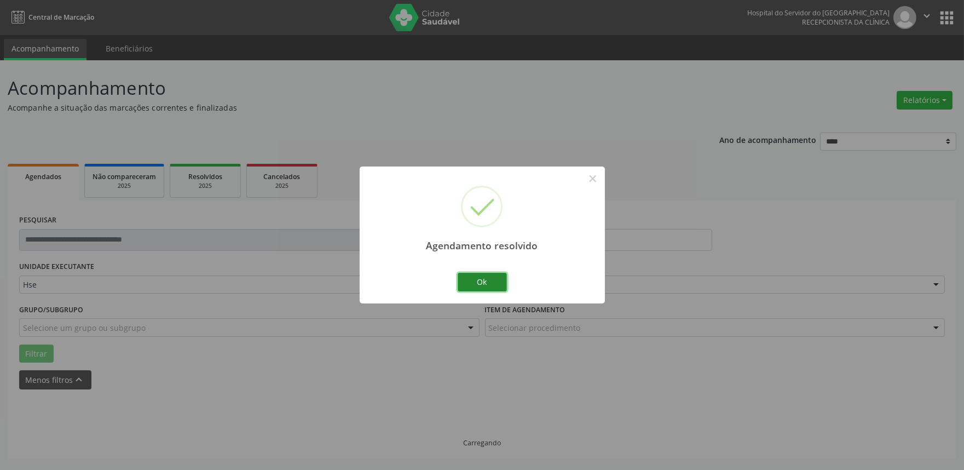
click at [471, 286] on button "Ok" at bounding box center [482, 282] width 49 height 19
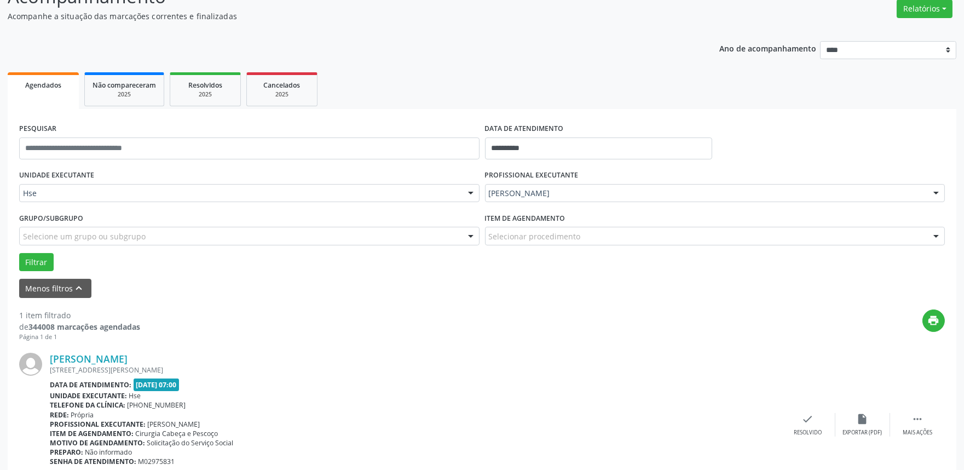
scroll to position [148, 0]
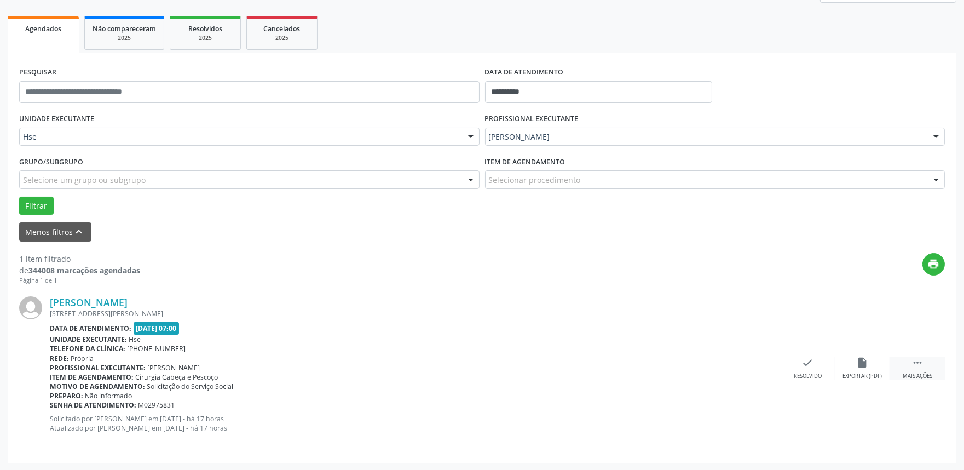
click at [911, 369] on div " Mais ações" at bounding box center [917, 368] width 55 height 24
click at [875, 370] on div "alarm_off Não compareceu" at bounding box center [863, 368] width 55 height 24
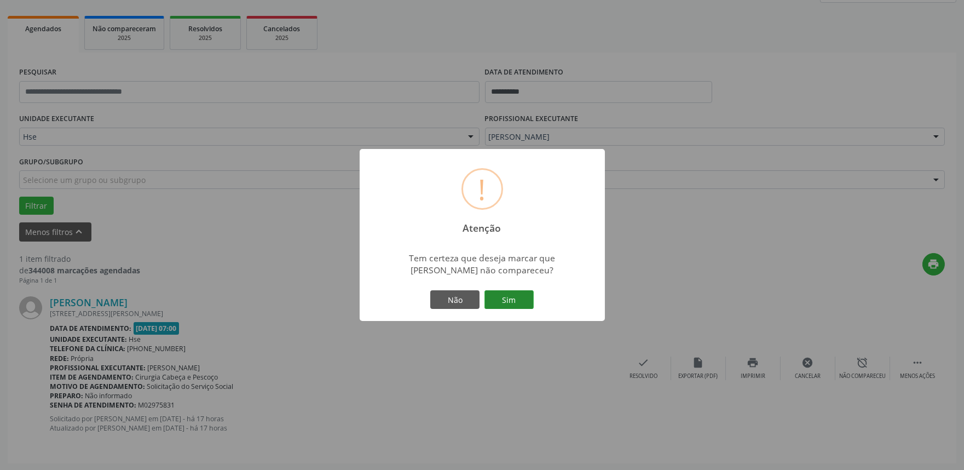
click at [497, 304] on button "Sim" at bounding box center [509, 299] width 49 height 19
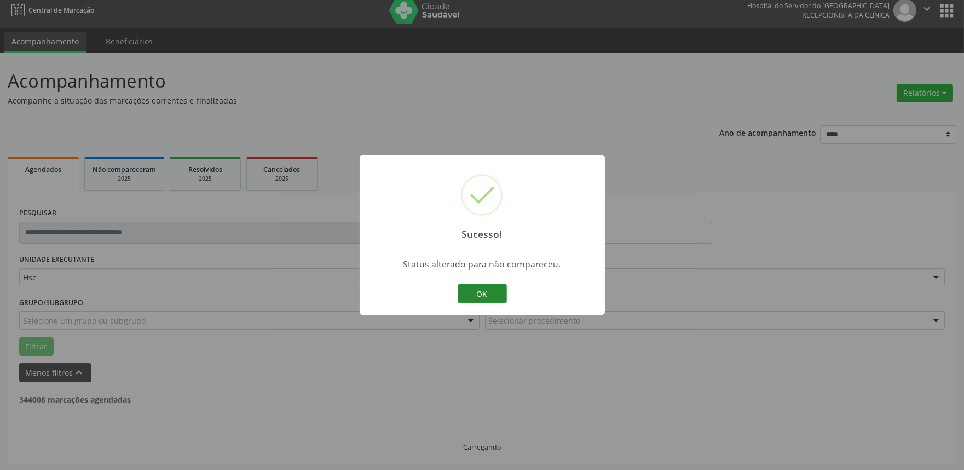
scroll to position [0, 0]
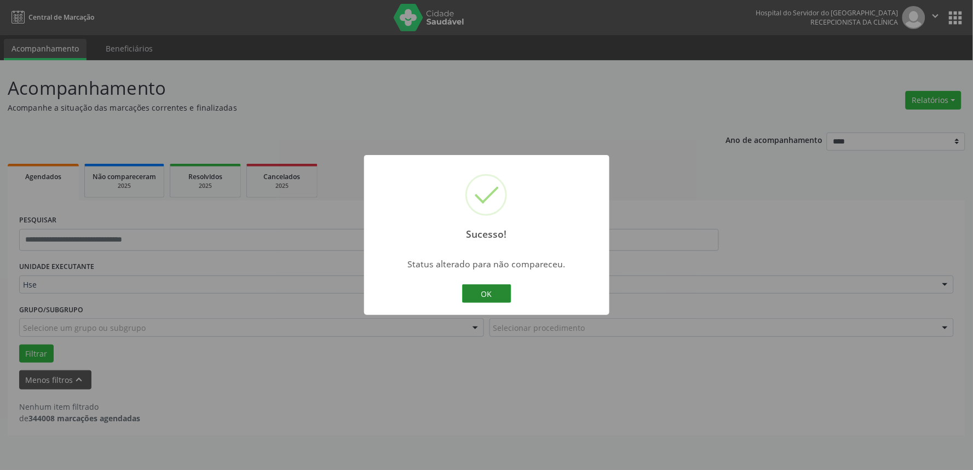
click at [493, 291] on button "OK" at bounding box center [486, 293] width 49 height 19
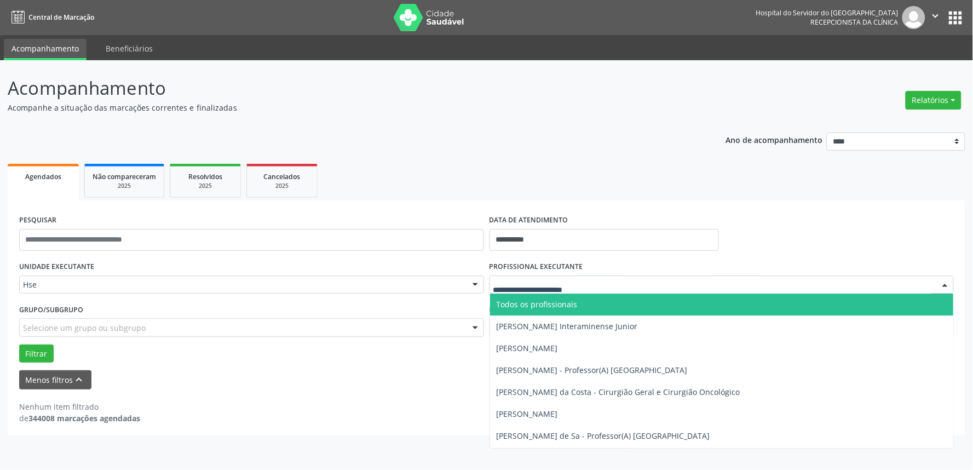
drag, startPoint x: 526, startPoint y: 287, endPoint x: 527, endPoint y: 340, distance: 53.1
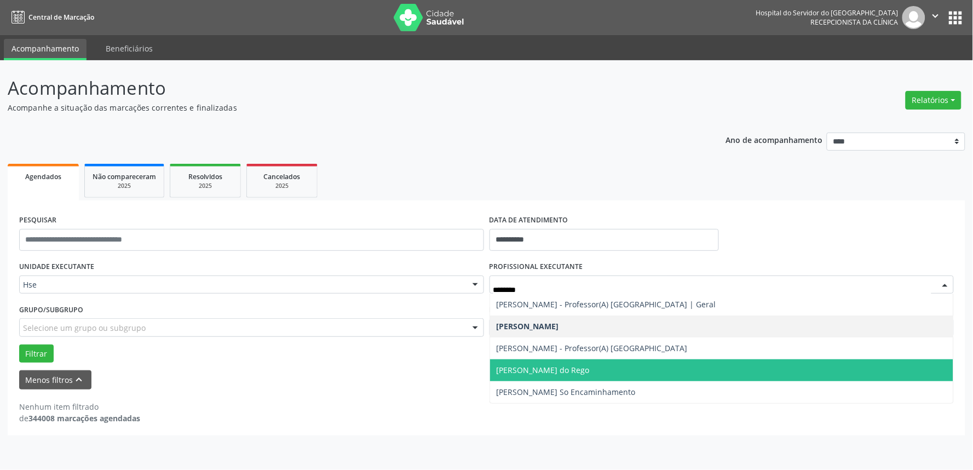
type input "*********"
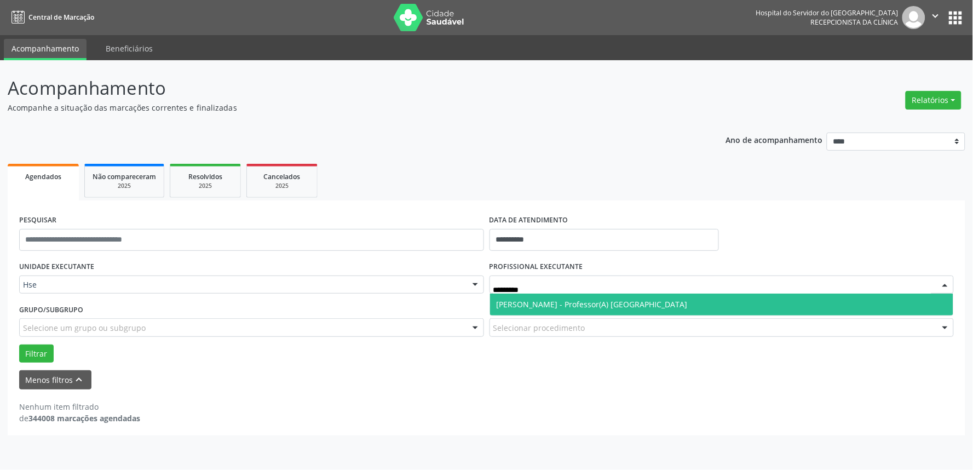
click at [524, 299] on span "[PERSON_NAME] - Professor(A) [GEOGRAPHIC_DATA]" at bounding box center [592, 304] width 191 height 10
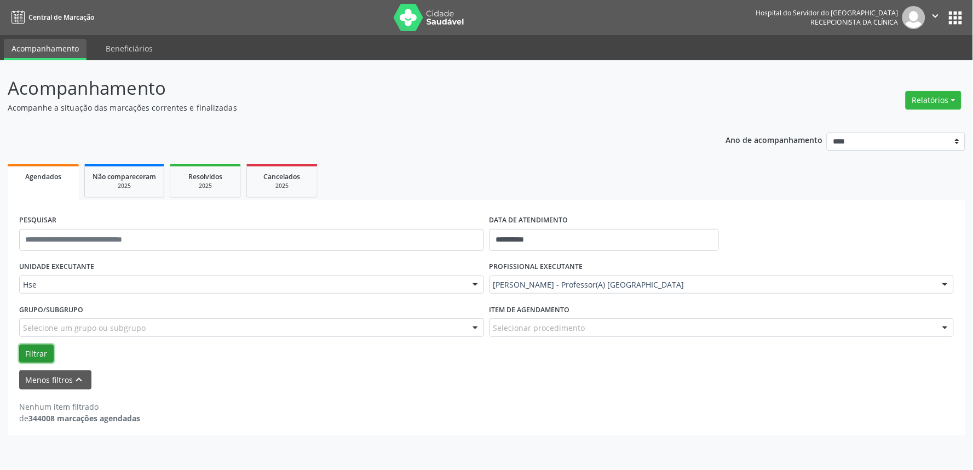
click at [33, 353] on button "Filtrar" at bounding box center [36, 353] width 34 height 19
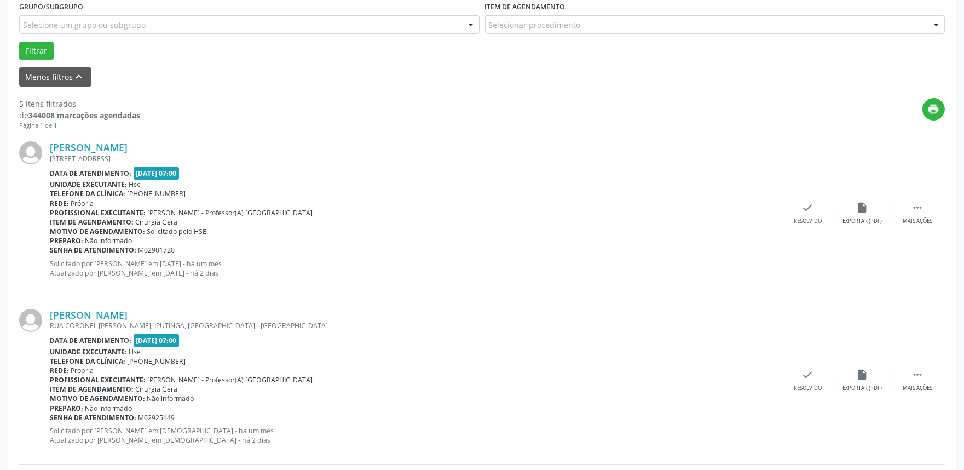
scroll to position [304, 0]
click at [916, 203] on icon "" at bounding box center [918, 206] width 12 height 12
click at [868, 217] on div "Não compareceu" at bounding box center [862, 220] width 47 height 8
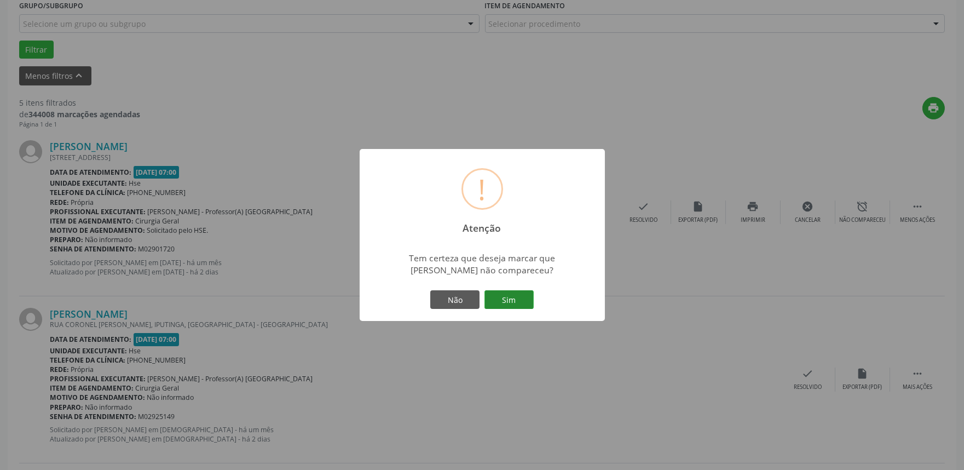
click at [524, 296] on button "Sim" at bounding box center [509, 299] width 49 height 19
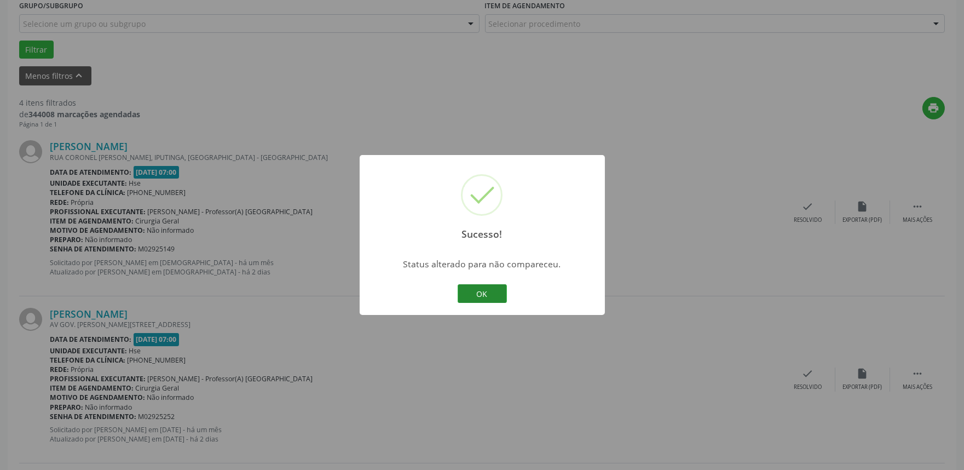
click at [503, 302] on button "OK" at bounding box center [482, 293] width 49 height 19
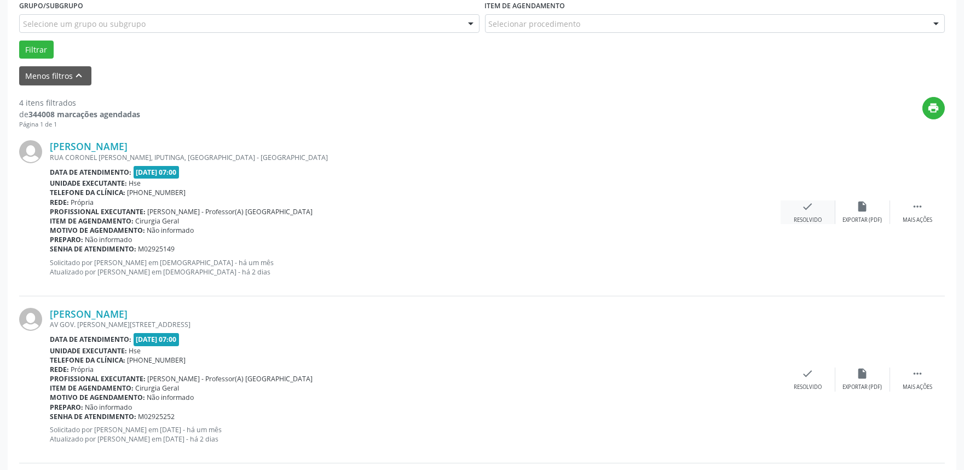
click at [816, 207] on div "check Resolvido" at bounding box center [808, 212] width 55 height 24
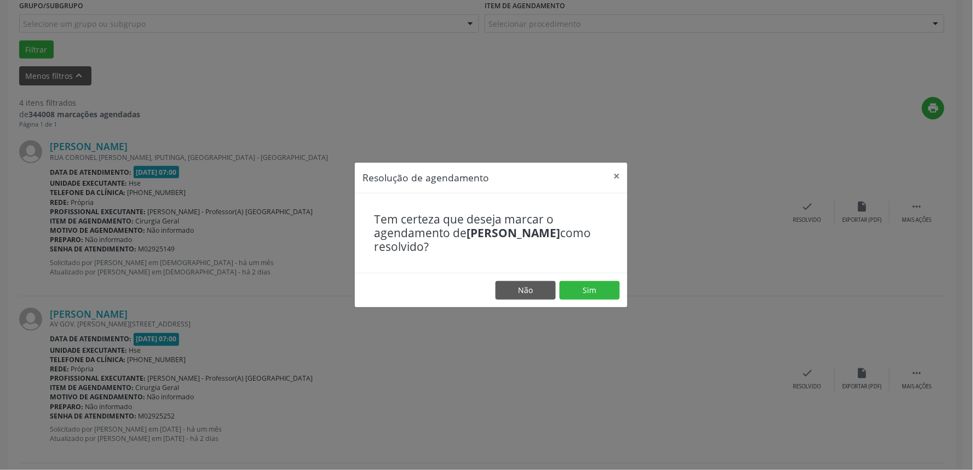
click at [602, 300] on footer "Não Sim" at bounding box center [491, 290] width 273 height 34
click at [590, 296] on button "Sim" at bounding box center [590, 290] width 60 height 19
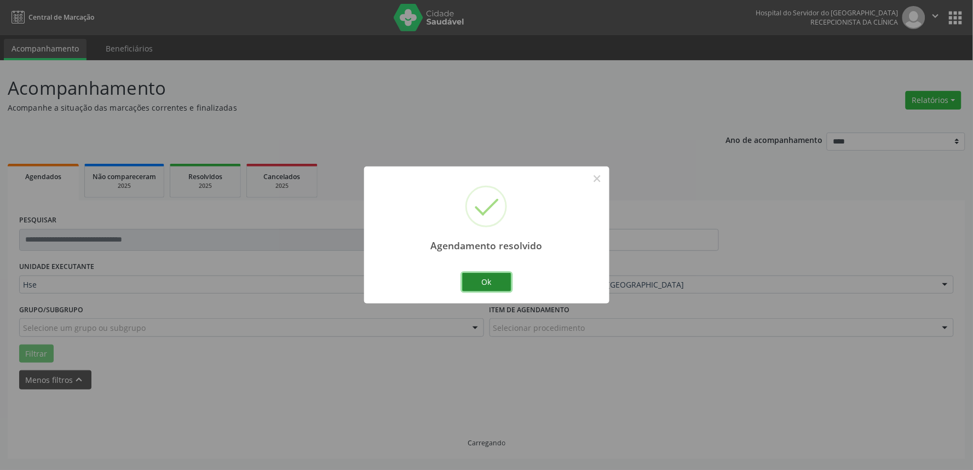
click at [486, 287] on button "Ok" at bounding box center [486, 282] width 49 height 19
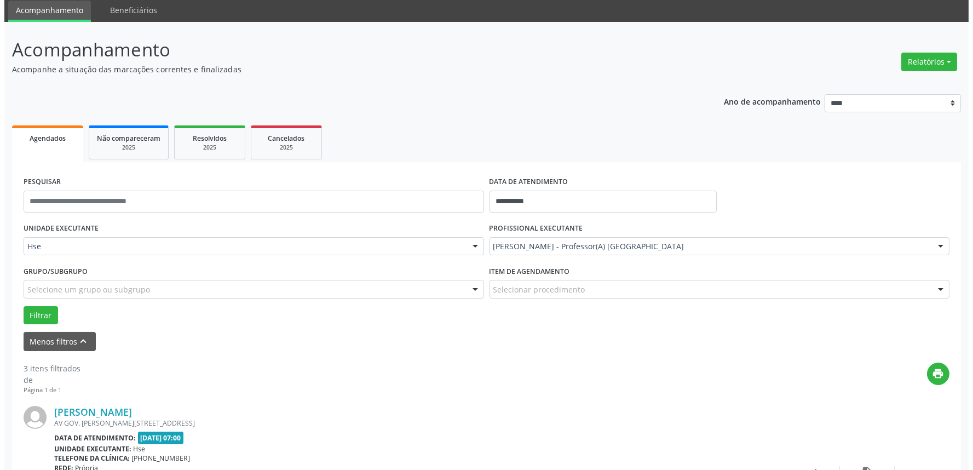
scroll to position [243, 0]
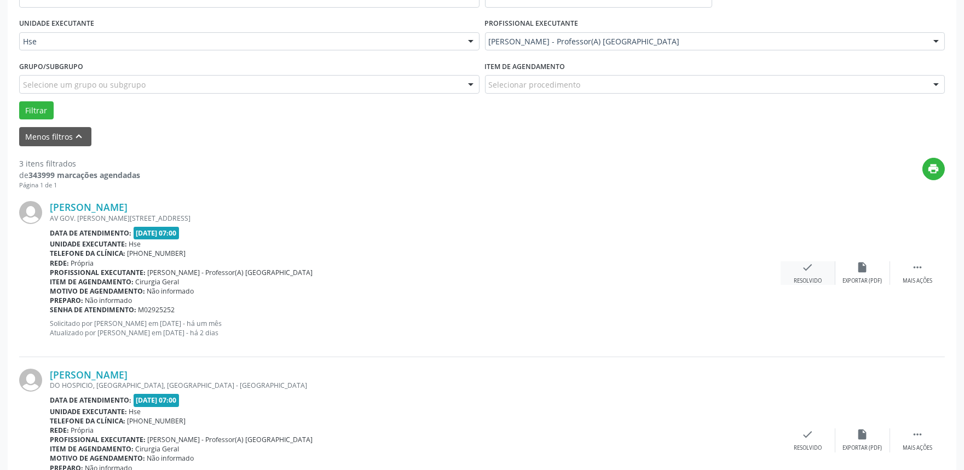
click at [802, 271] on icon "check" at bounding box center [808, 267] width 12 height 12
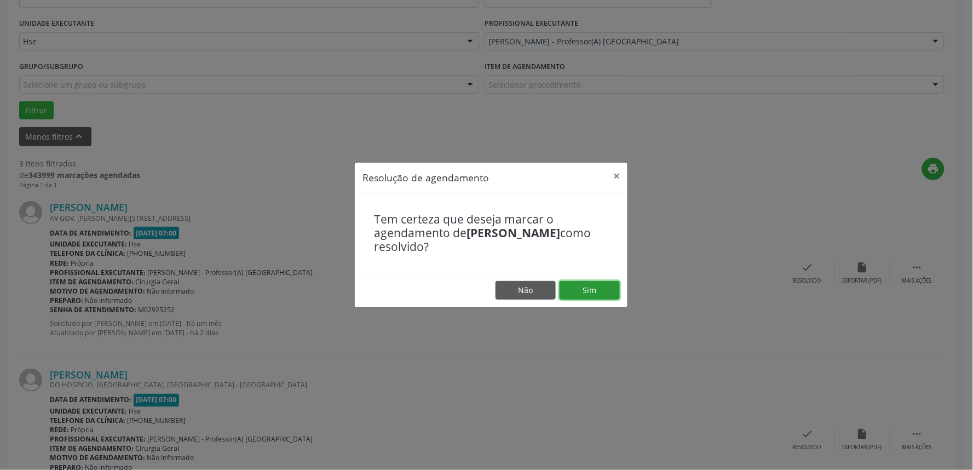
click at [614, 287] on button "Sim" at bounding box center [590, 290] width 60 height 19
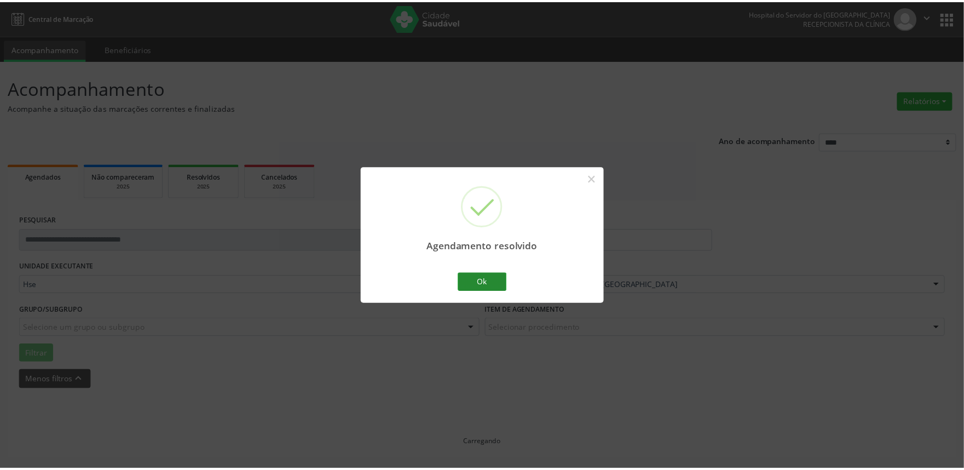
scroll to position [0, 0]
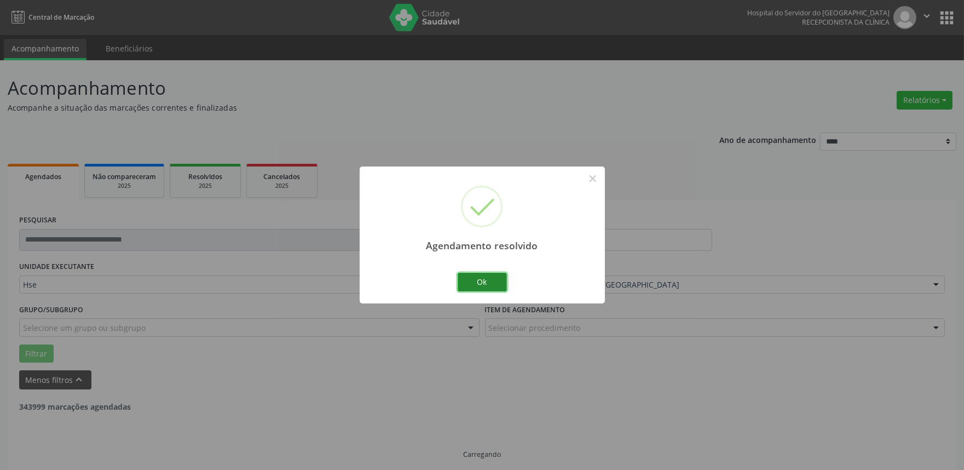
click at [485, 275] on button "Ok" at bounding box center [482, 282] width 49 height 19
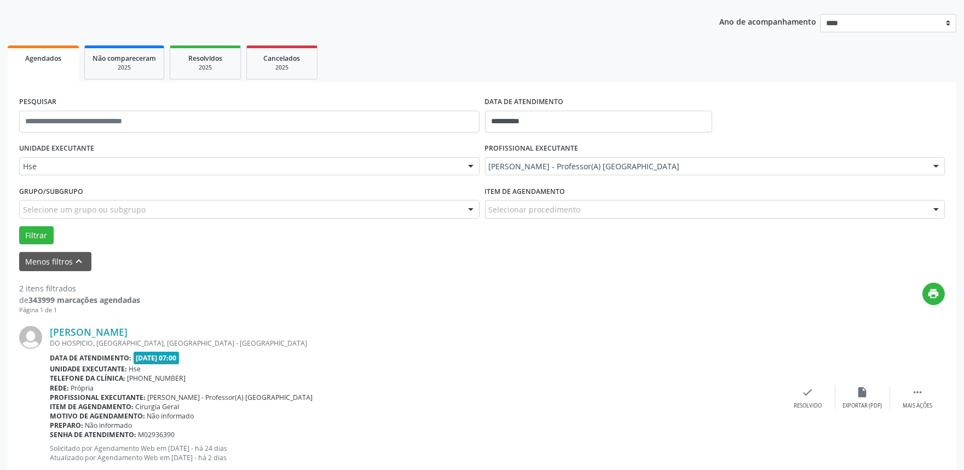
scroll to position [250, 0]
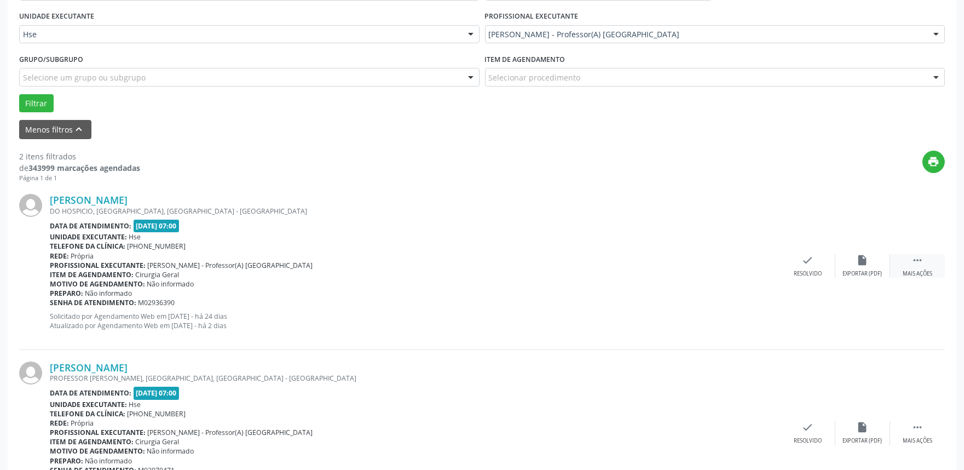
click at [926, 268] on div " Mais ações" at bounding box center [917, 266] width 55 height 24
click at [874, 274] on div "Não compareceu" at bounding box center [862, 274] width 47 height 8
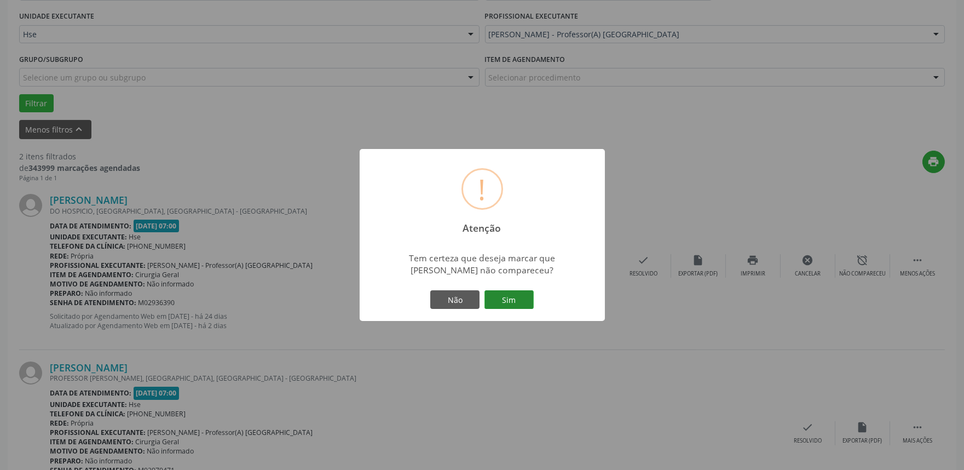
click at [491, 297] on button "Sim" at bounding box center [509, 299] width 49 height 19
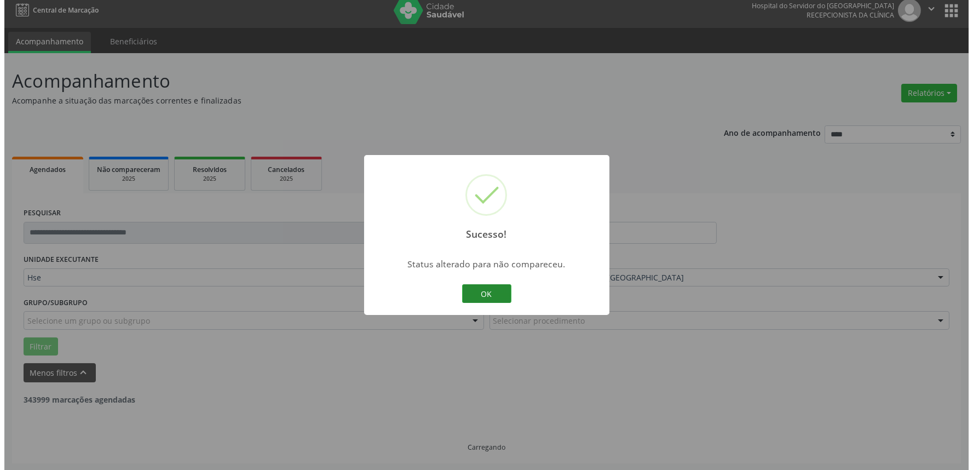
scroll to position [148, 0]
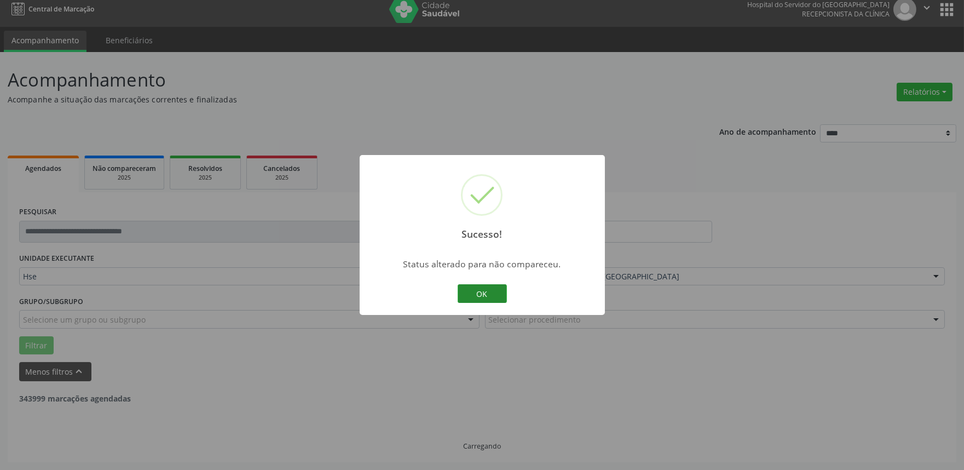
click at [490, 302] on button "OK" at bounding box center [482, 293] width 49 height 19
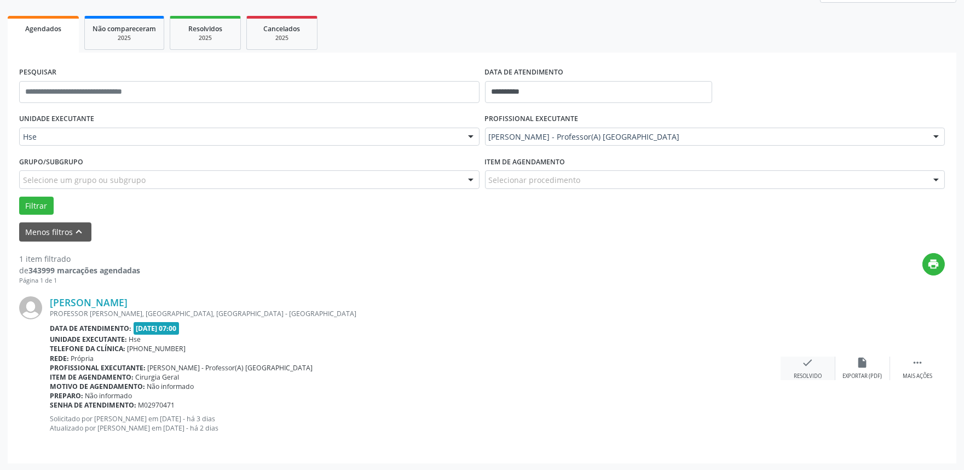
click at [796, 365] on div "check Resolvido" at bounding box center [808, 368] width 55 height 24
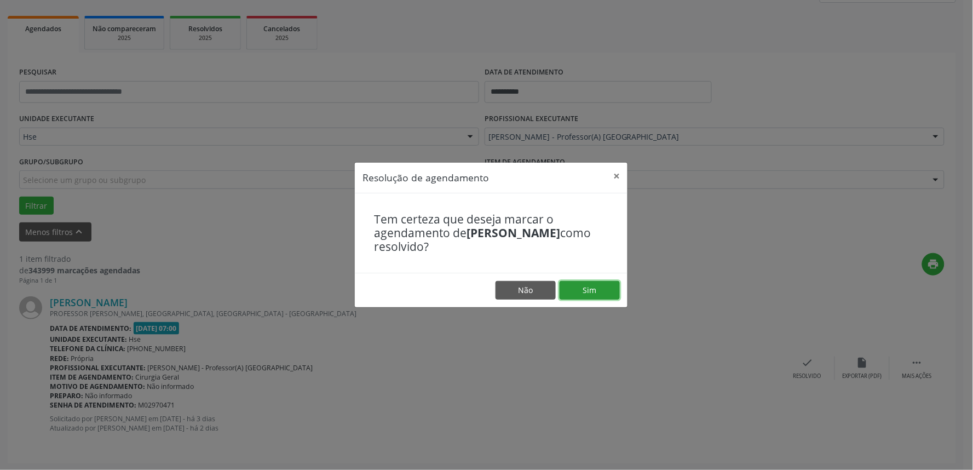
click at [573, 289] on button "Sim" at bounding box center [590, 290] width 60 height 19
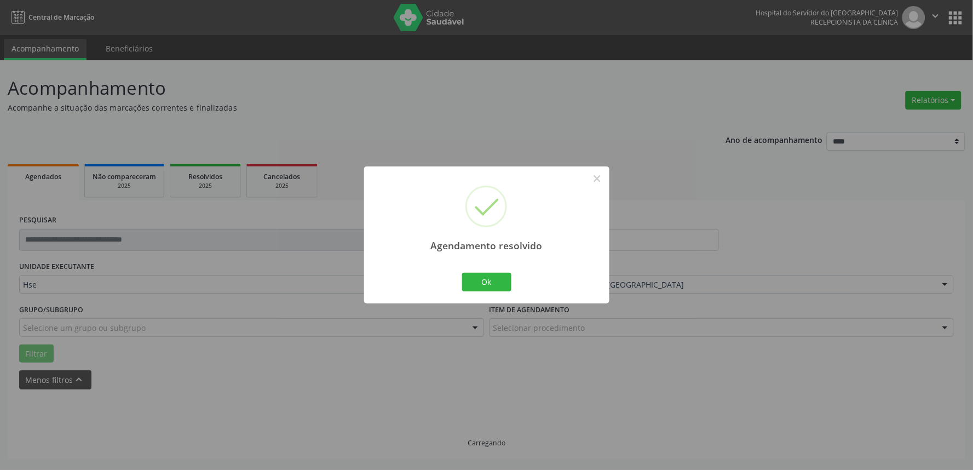
scroll to position [0, 0]
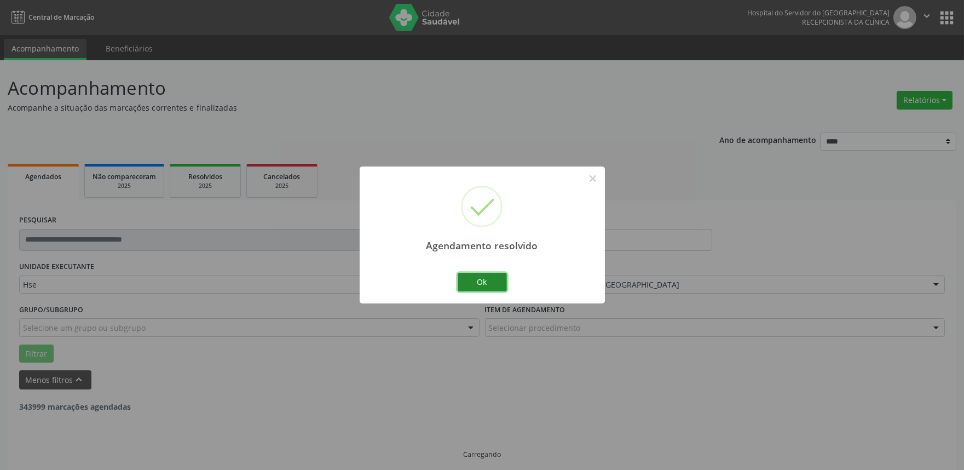
click at [485, 278] on button "Ok" at bounding box center [482, 282] width 49 height 19
